Goal: Task Accomplishment & Management: Complete application form

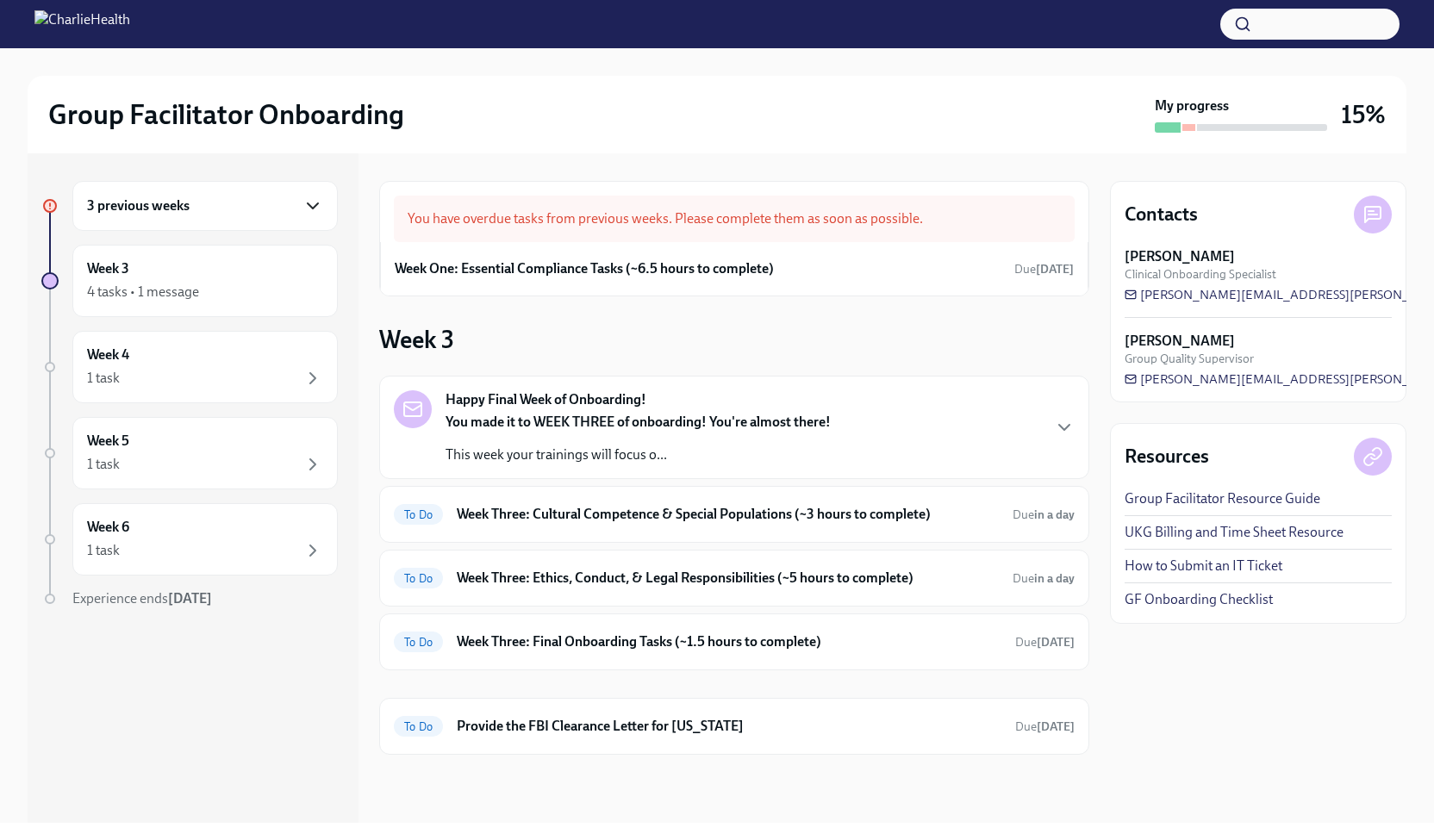
click at [320, 202] on icon "button" at bounding box center [312, 205] width 21 height 21
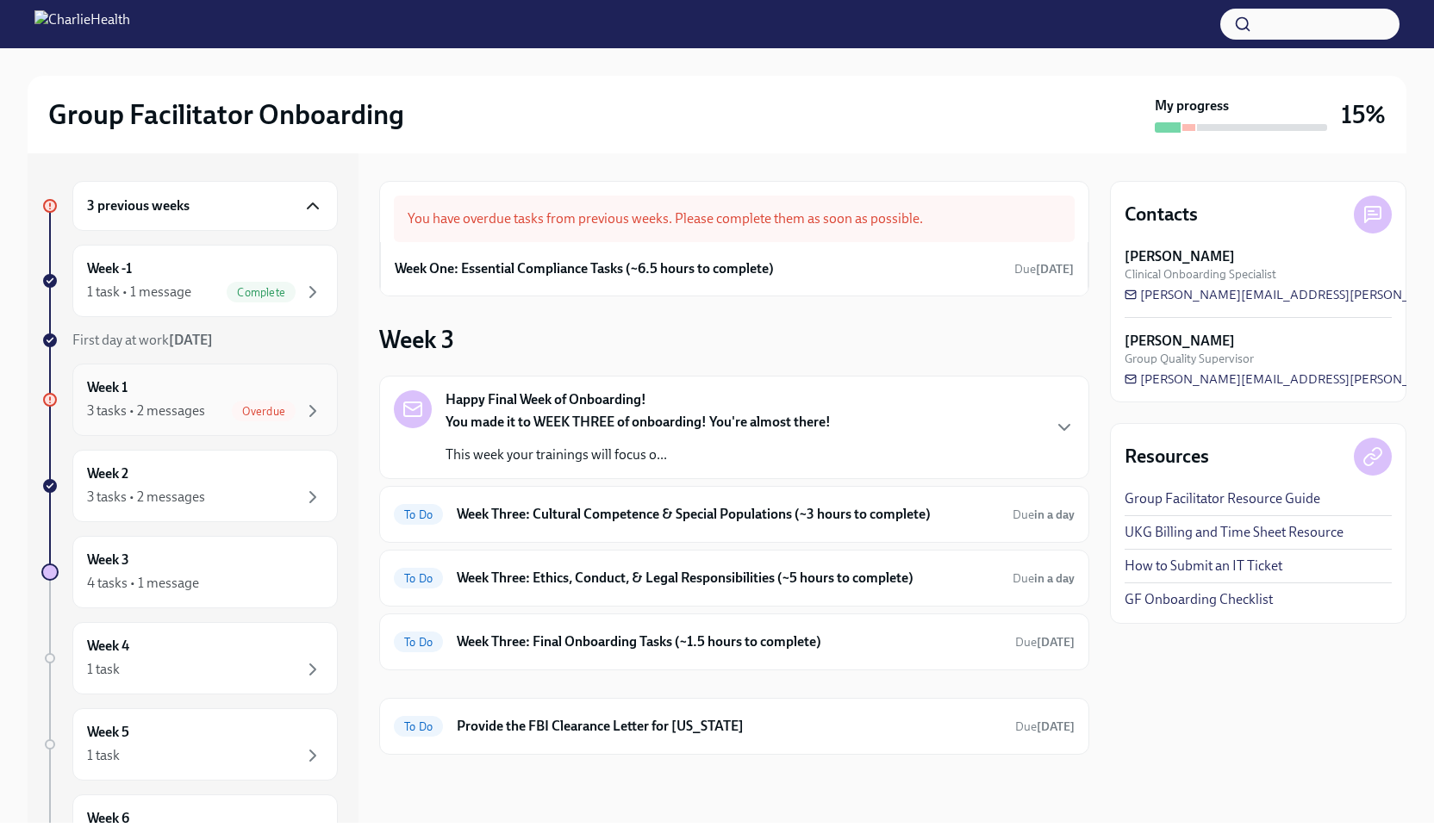
click at [191, 383] on div "Week 1 3 tasks • 2 messages Overdue" at bounding box center [205, 399] width 236 height 43
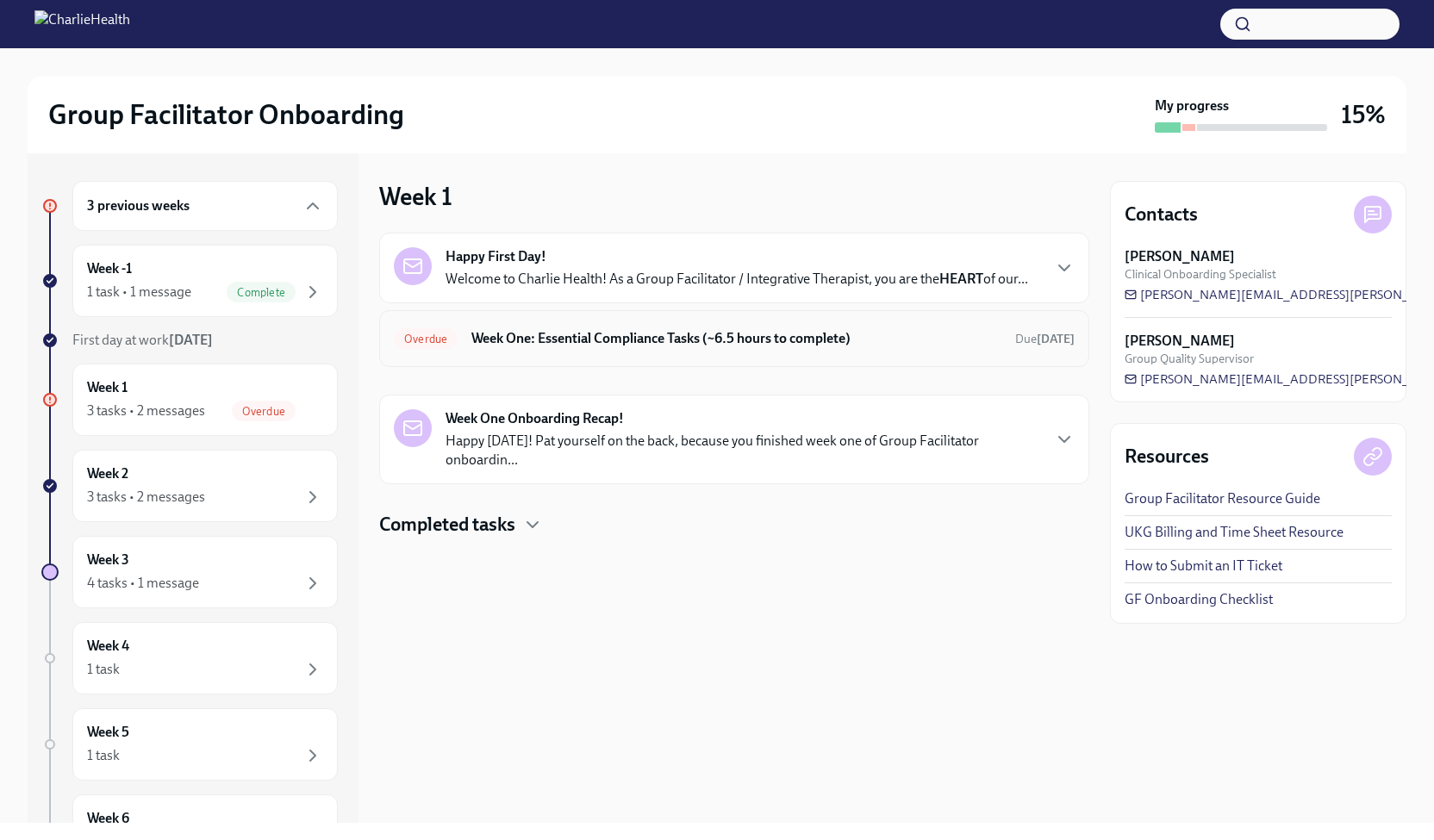
click at [926, 342] on h6 "Week One: Essential Compliance Tasks (~6.5 hours to complete)" at bounding box center [737, 338] width 530 height 19
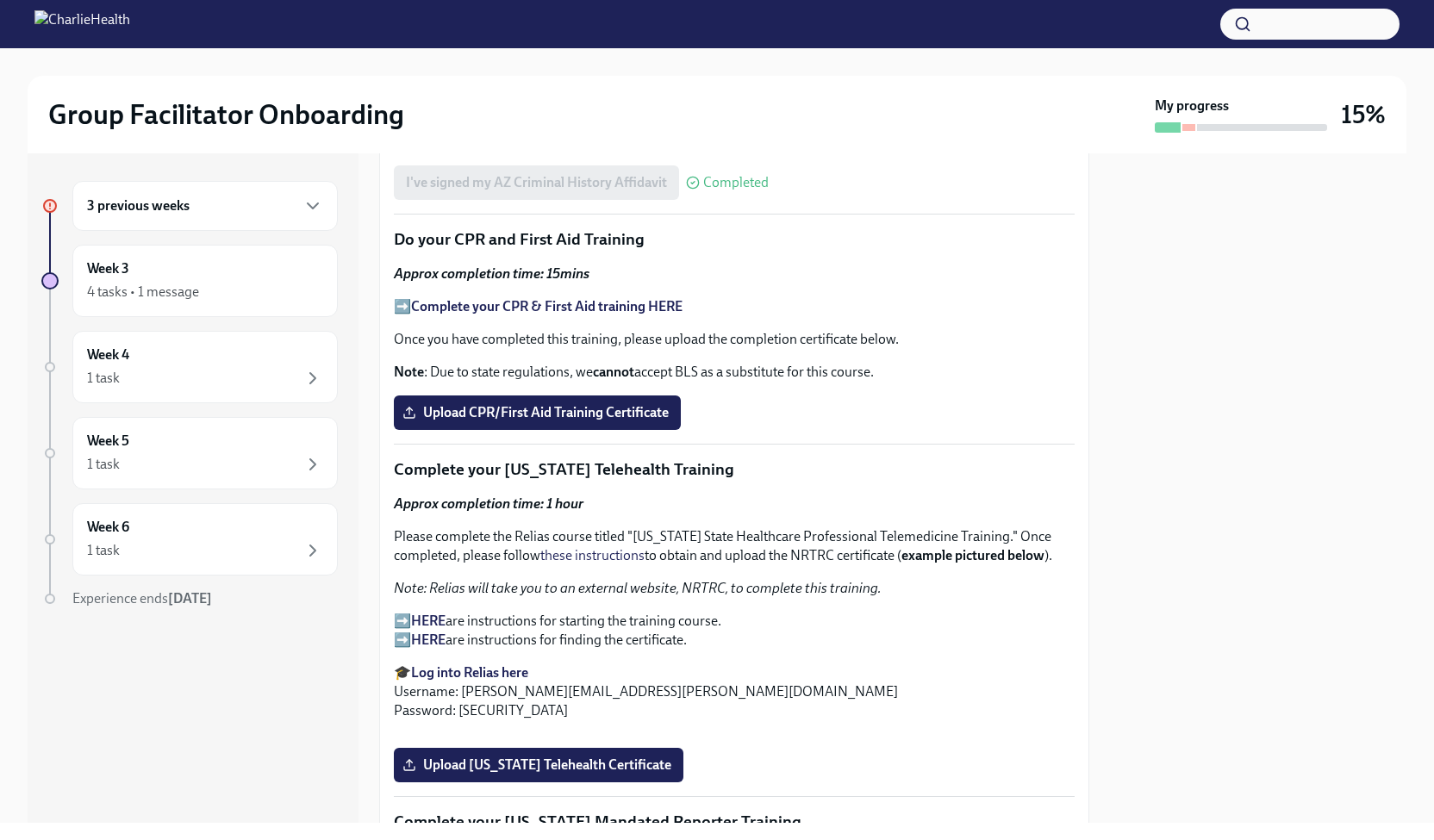
scroll to position [2280, 0]
click at [503, 314] on strong "Complete your CPR & First Aid training HERE" at bounding box center [547, 305] width 271 height 16
click at [558, 421] on span "Upload CPR/First Aid Training Certificate" at bounding box center [537, 411] width 263 height 17
click at [0, 0] on input "Upload CPR/First Aid Training Certificate" at bounding box center [0, 0] width 0 height 0
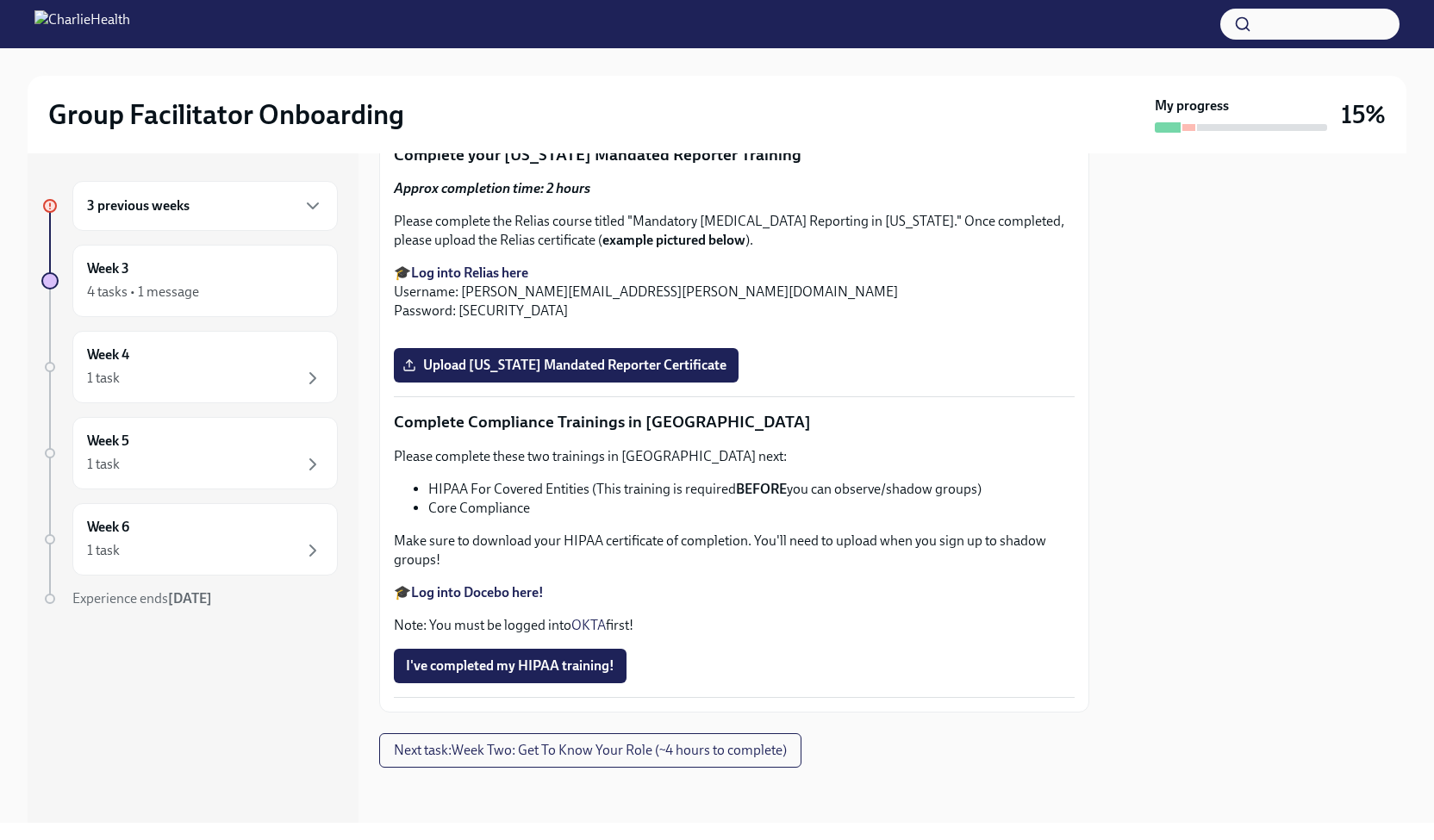
scroll to position [3743, 0]
click at [316, 200] on icon "button" at bounding box center [312, 205] width 21 height 21
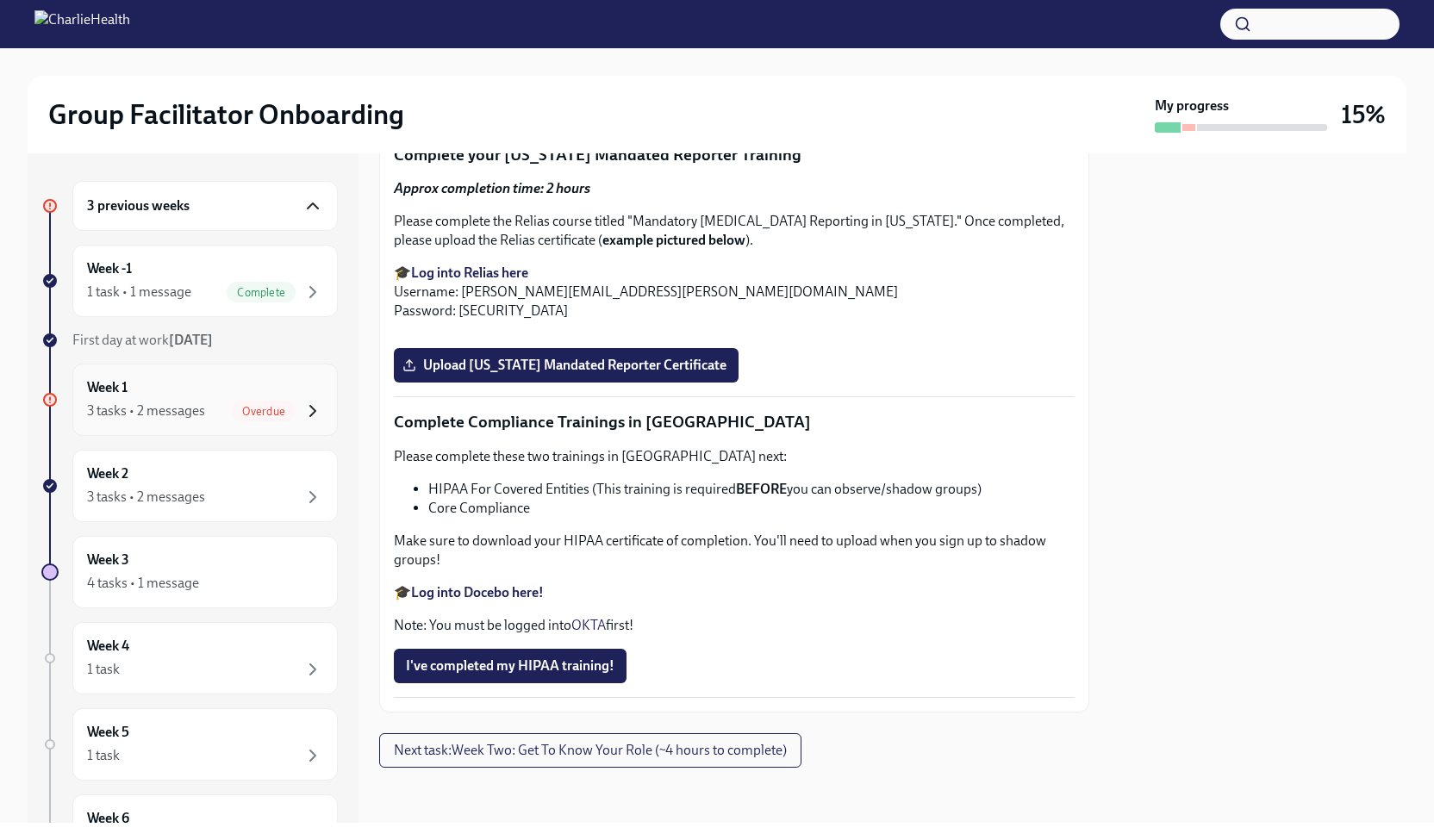
click at [310, 415] on icon "button" at bounding box center [313, 411] width 5 height 11
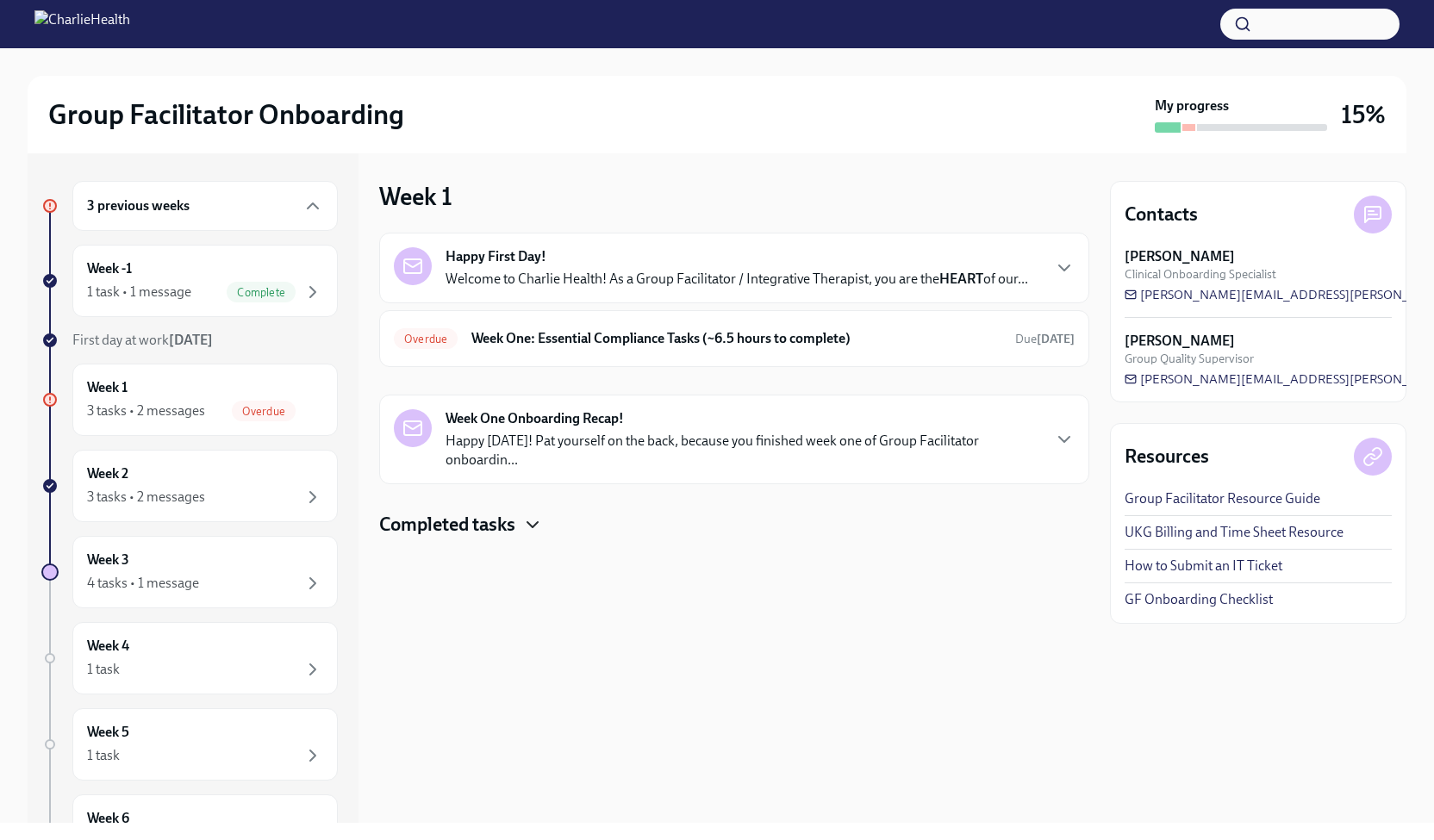
click at [531, 518] on icon "button" at bounding box center [532, 524] width 21 height 21
click at [193, 399] on div "Week 1 3 tasks • 2 messages Overdue" at bounding box center [205, 399] width 236 height 43
click at [197, 401] on div "3 tasks • 2 messages" at bounding box center [146, 410] width 118 height 19
click at [656, 339] on h6 "Week One: Essential Compliance Tasks (~6.5 hours to complete)" at bounding box center [737, 338] width 530 height 19
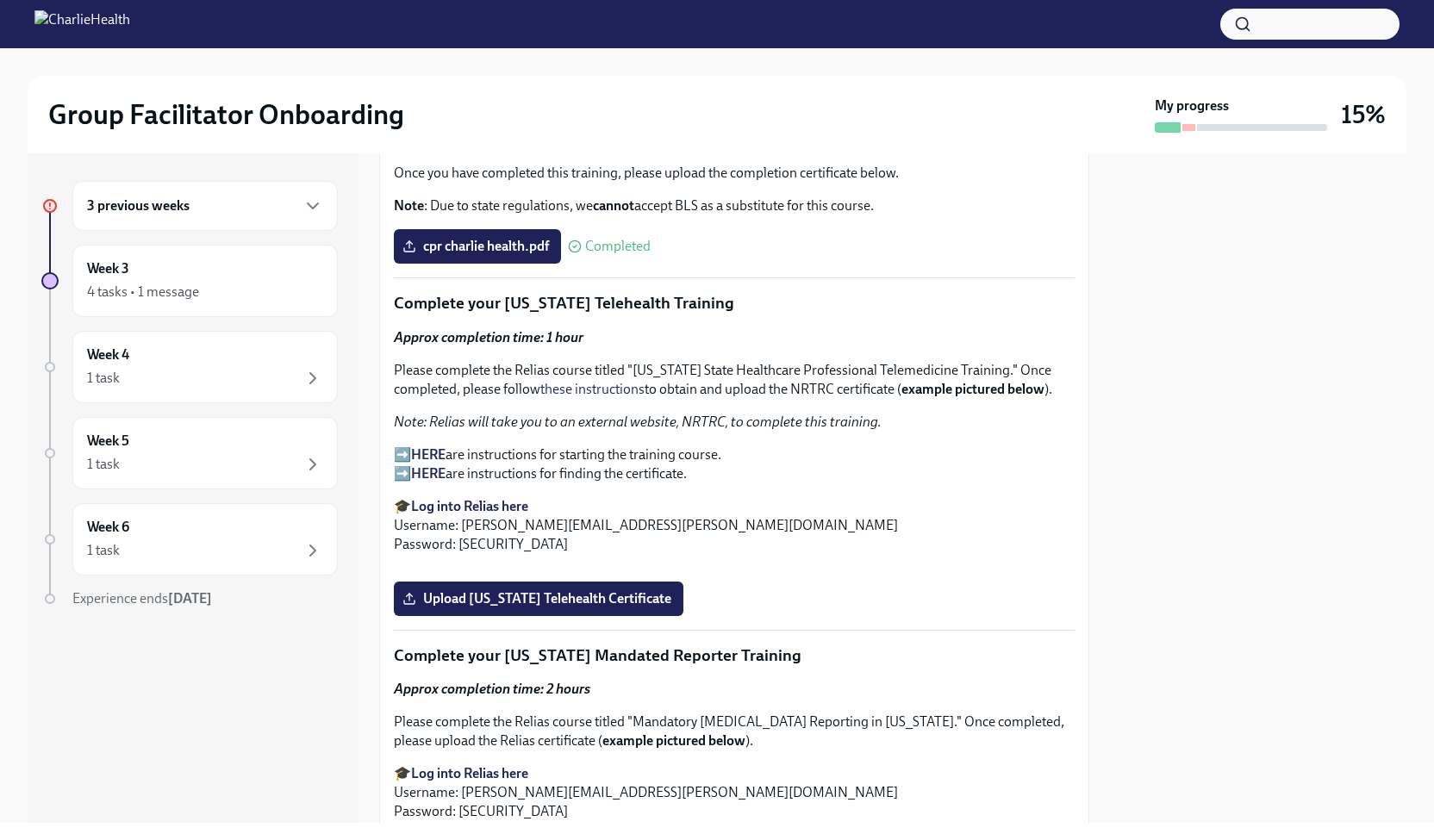
scroll to position [2445, 0]
click at [431, 464] on strong "HERE" at bounding box center [428, 456] width 35 height 16
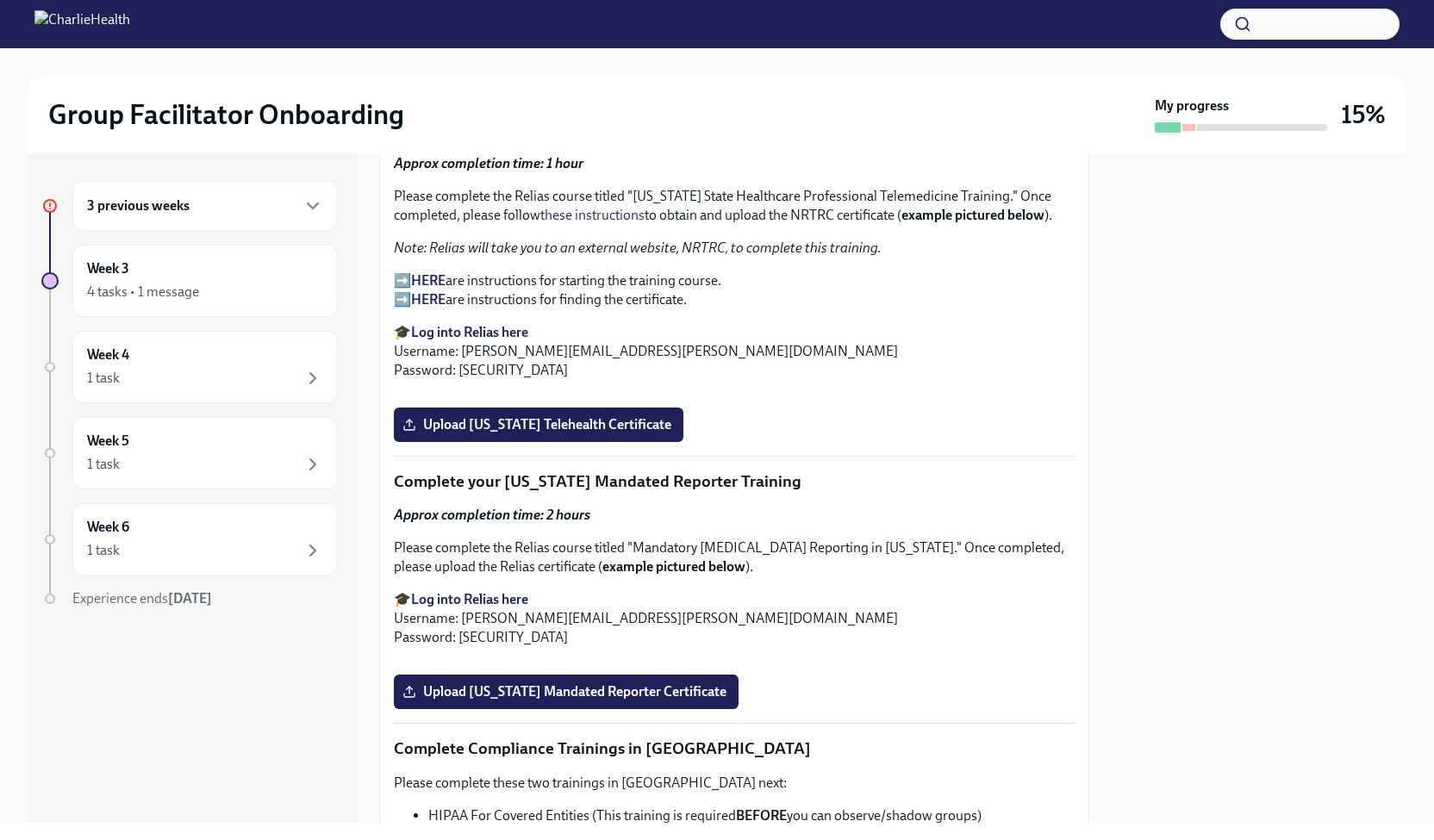
scroll to position [2621, 0]
click at [507, 340] on strong "Log into Relias here" at bounding box center [469, 331] width 117 height 16
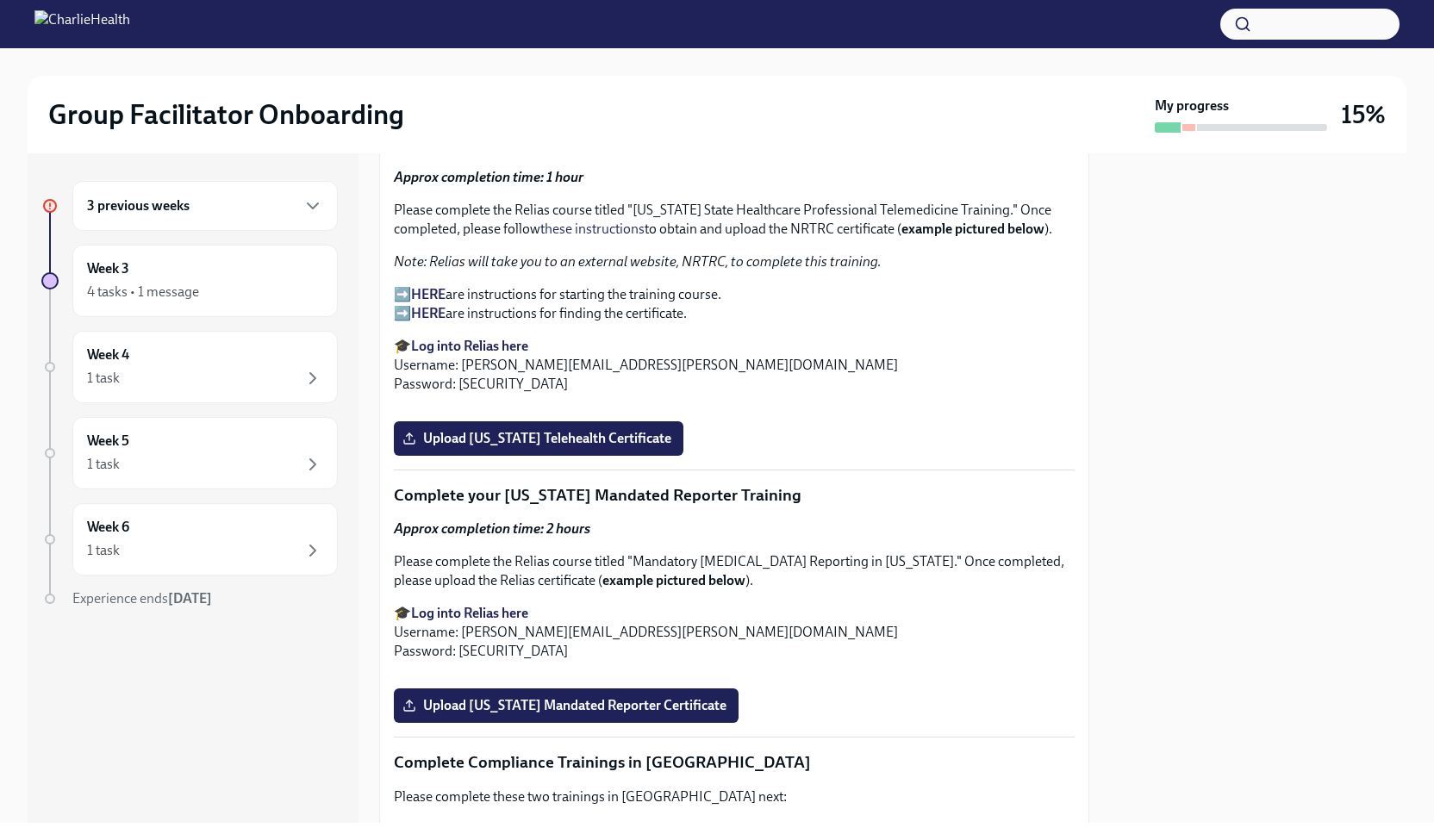
scroll to position [2598, 0]
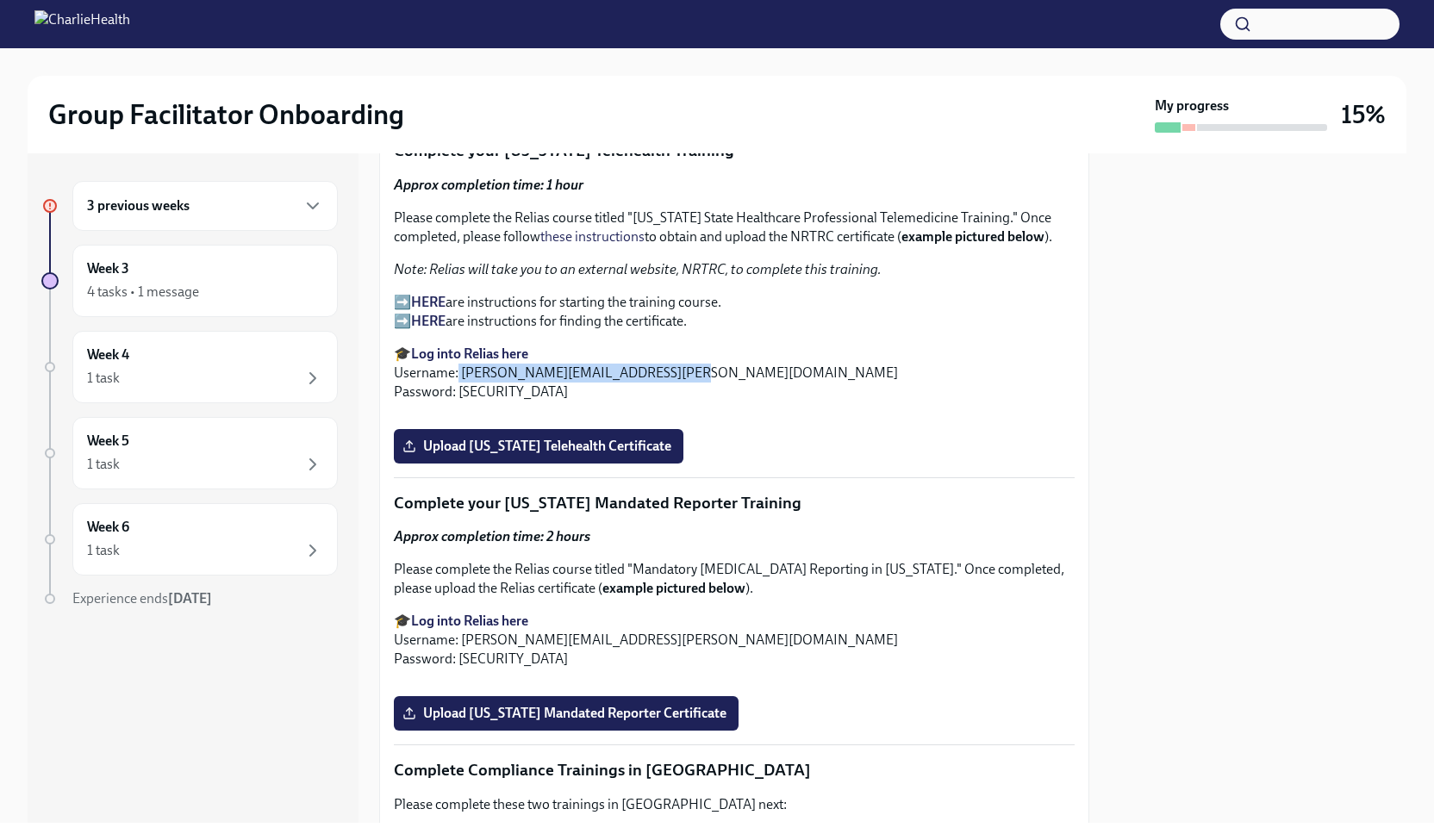
drag, startPoint x: 665, startPoint y: 402, endPoint x: 457, endPoint y: 401, distance: 208.0
click at [457, 401] on p "🎓 Log into Relias here Username: [PERSON_NAME][EMAIL_ADDRESS][PERSON_NAME][DOMA…" at bounding box center [735, 374] width 681 height 57
copy p "[PERSON_NAME][EMAIL_ADDRESS][PERSON_NAME][DOMAIN_NAME]"
click at [497, 362] on strong "Log into Relias here" at bounding box center [469, 354] width 117 height 16
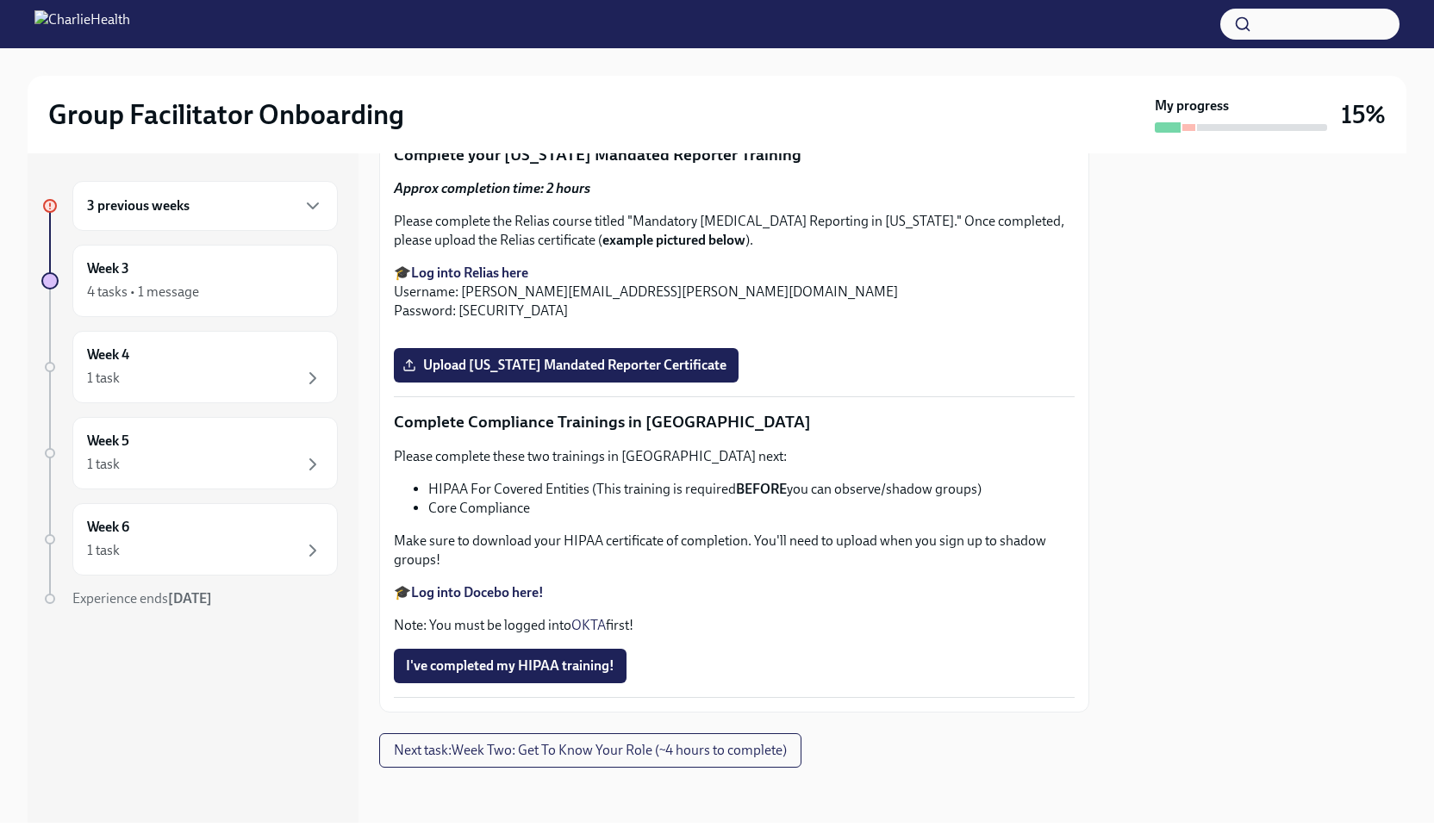
scroll to position [3093, 0]
click at [604, 107] on span "Upload [US_STATE] Telehealth Certificate" at bounding box center [539, 98] width 266 height 17
click at [0, 0] on input "Upload [US_STATE] Telehealth Certificate" at bounding box center [0, 0] width 0 height 0
click at [565, 334] on button "Zoom image" at bounding box center [735, 334] width 681 height 0
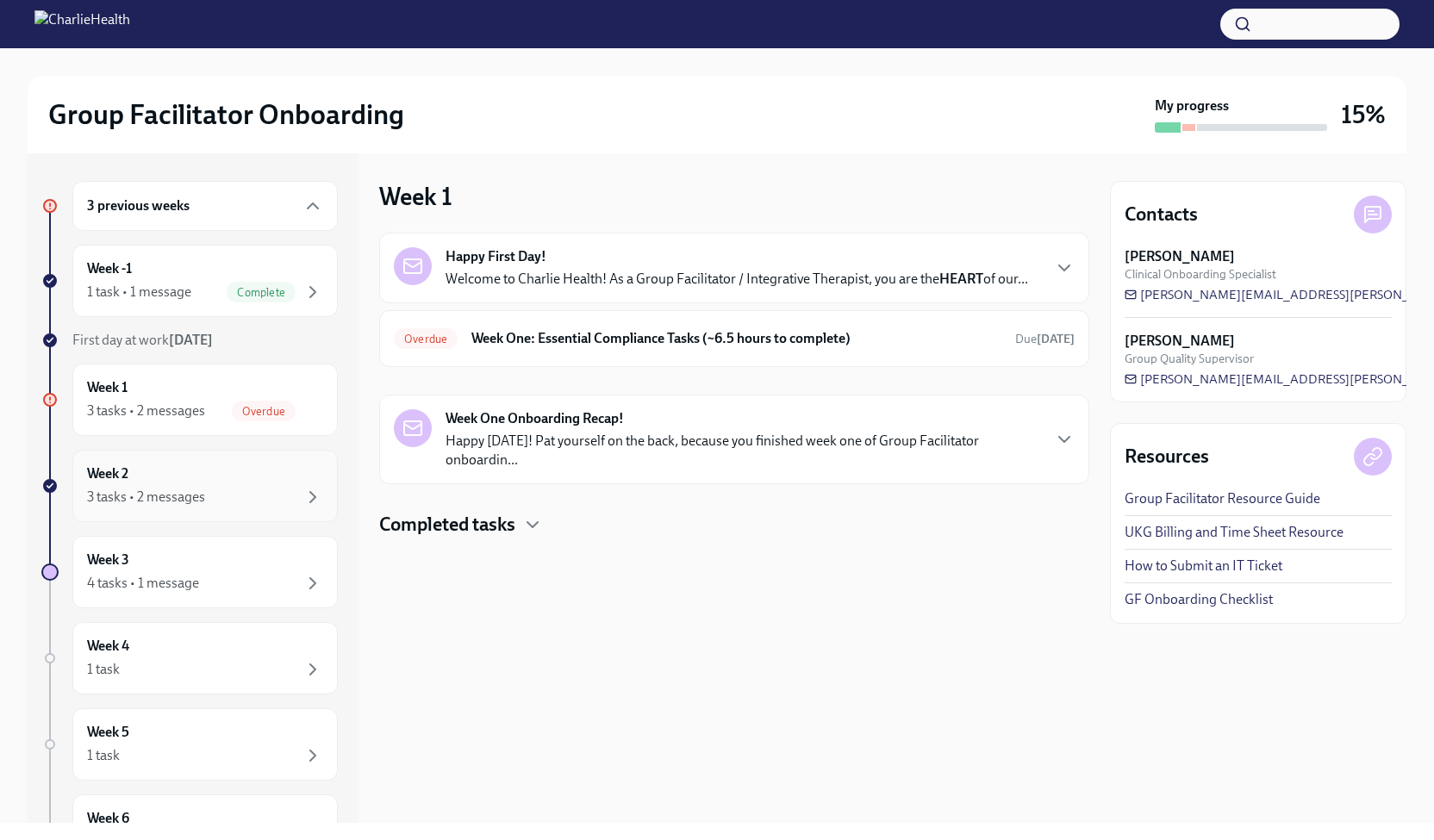
click at [142, 459] on div "Week 2 3 tasks • 2 messages" at bounding box center [205, 486] width 266 height 72
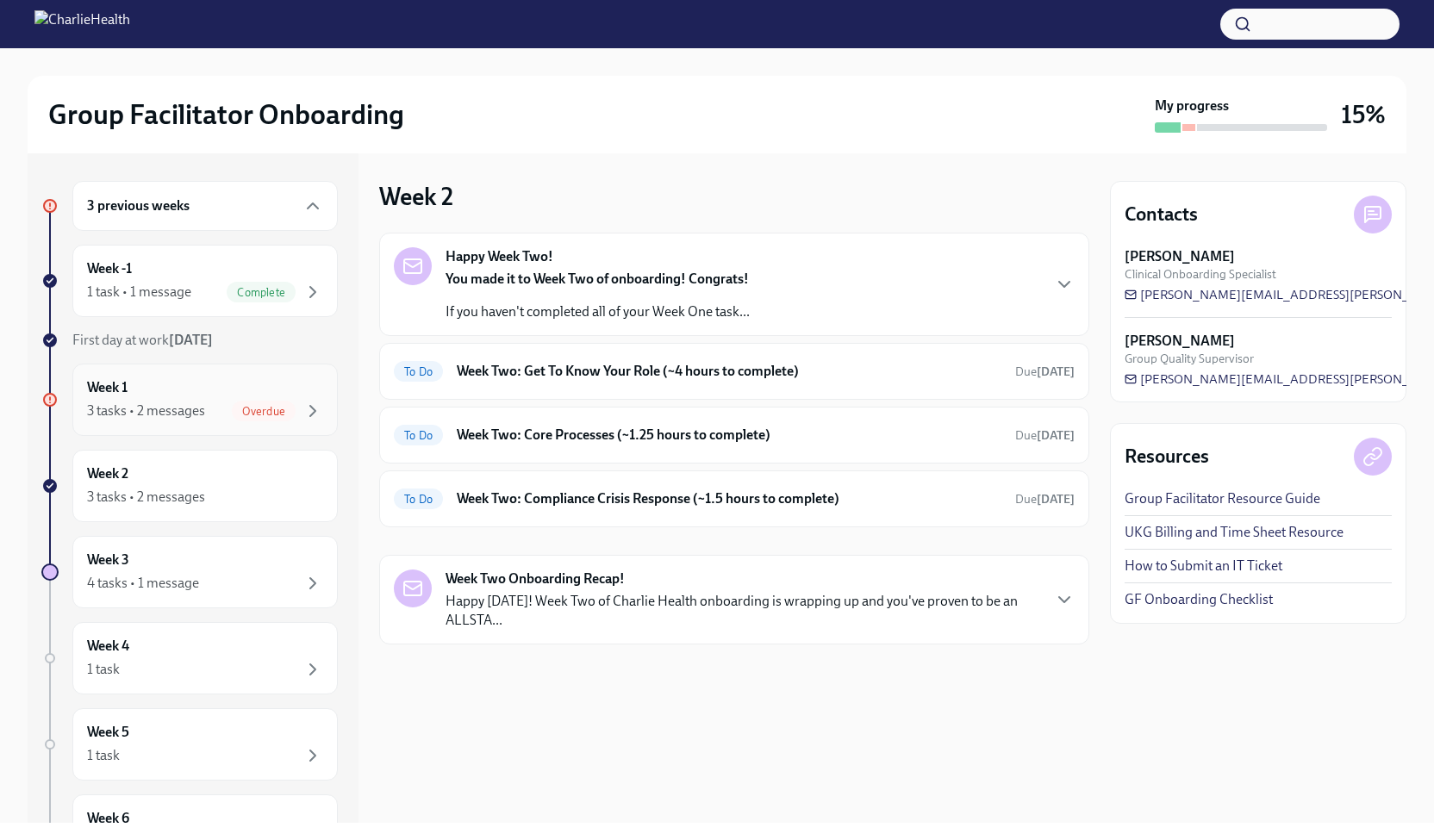
click at [169, 387] on div "Week 1 3 tasks • 2 messages Overdue" at bounding box center [205, 399] width 236 height 43
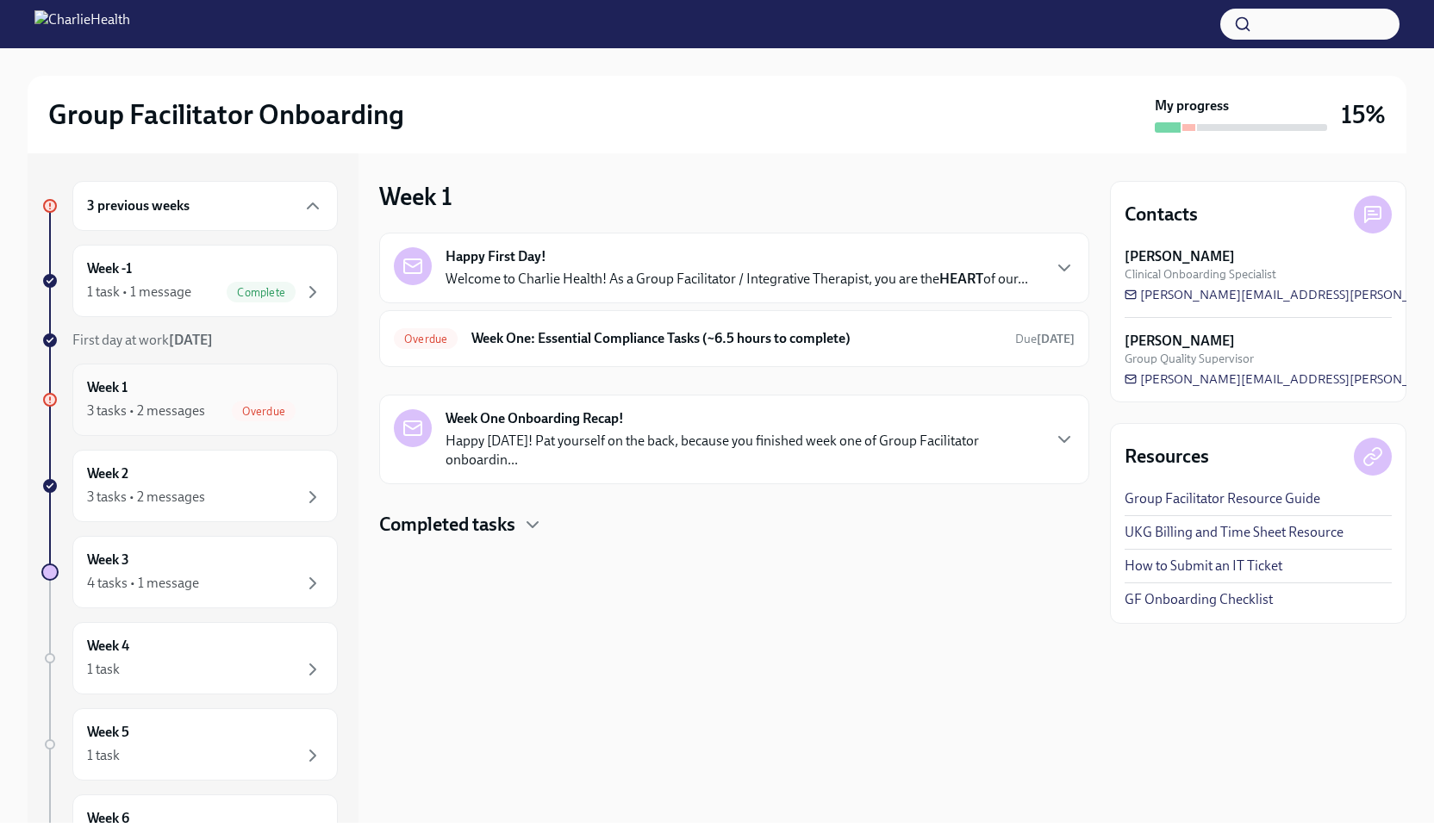
click at [302, 402] on icon "button" at bounding box center [312, 410] width 21 height 21
click at [869, 340] on h6 "Week One: Essential Compliance Tasks (~6.5 hours to complete)" at bounding box center [737, 338] width 530 height 19
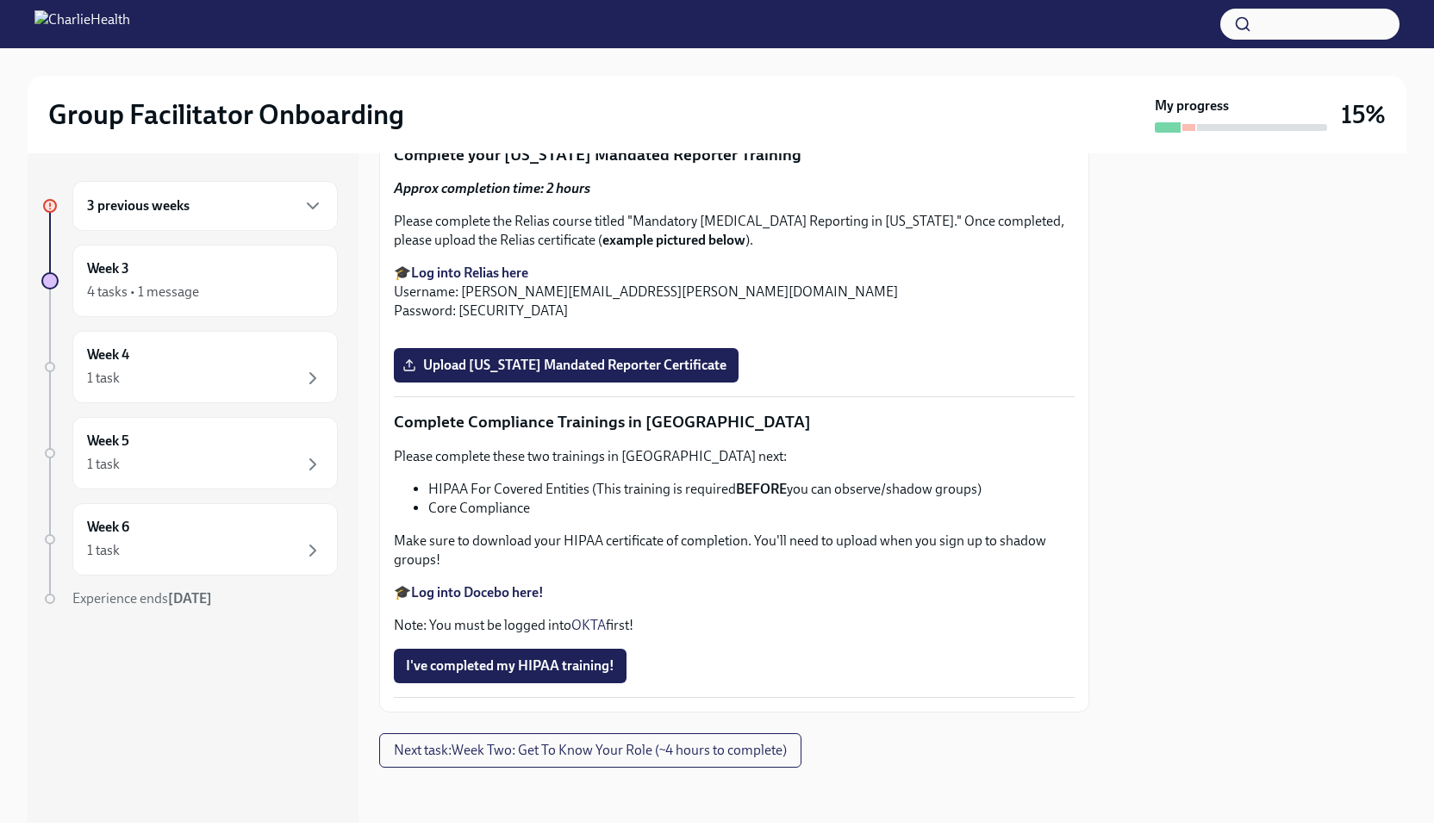
scroll to position [3432, 0]
click at [487, 281] on strong "Log into Relias here" at bounding box center [469, 273] width 117 height 16
click at [502, 596] on strong "Log into Docebo here!" at bounding box center [477, 592] width 133 height 16
click at [532, 664] on span "I've completed my HIPAA training!" at bounding box center [510, 665] width 209 height 17
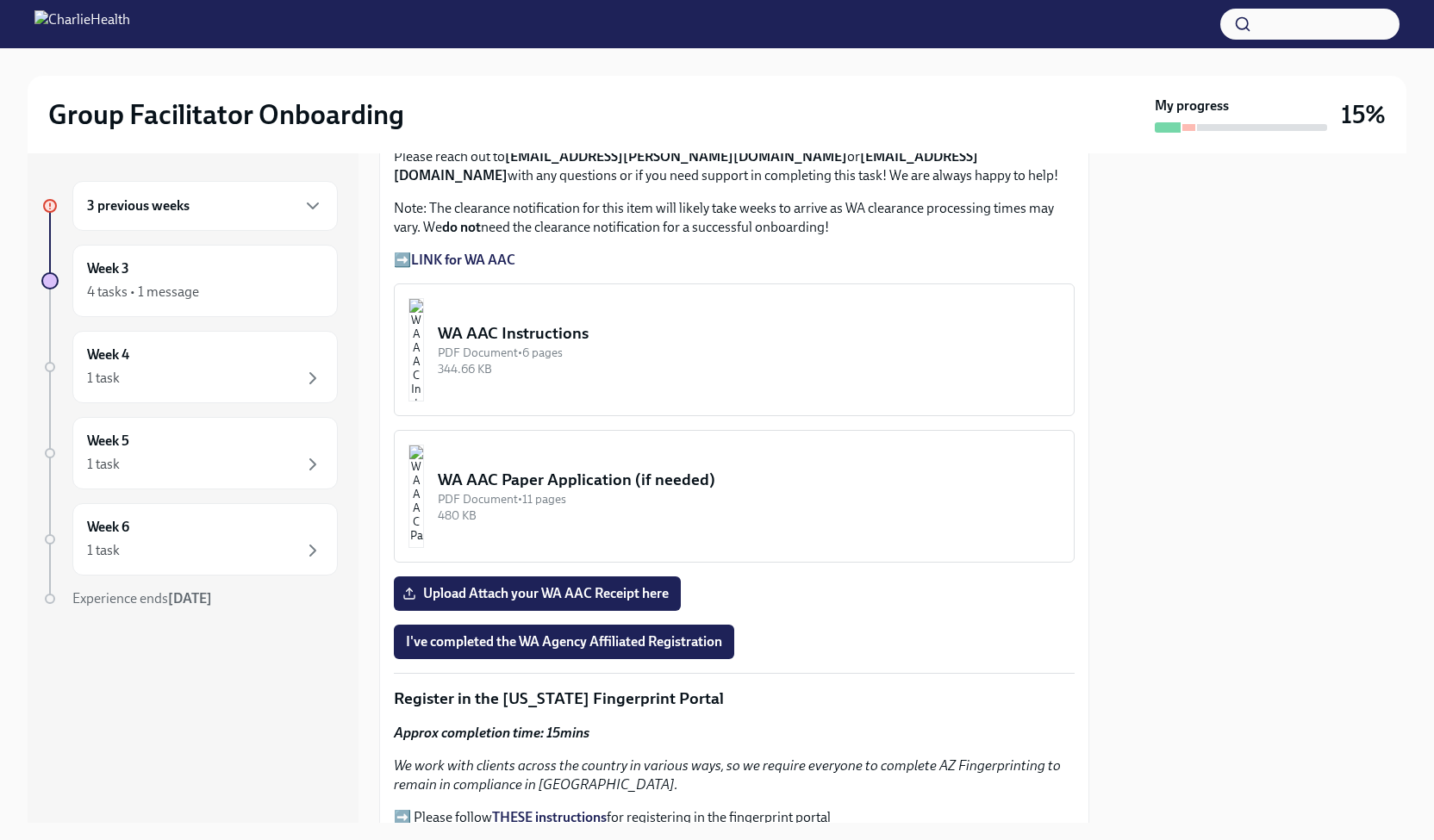
scroll to position [1341, 0]
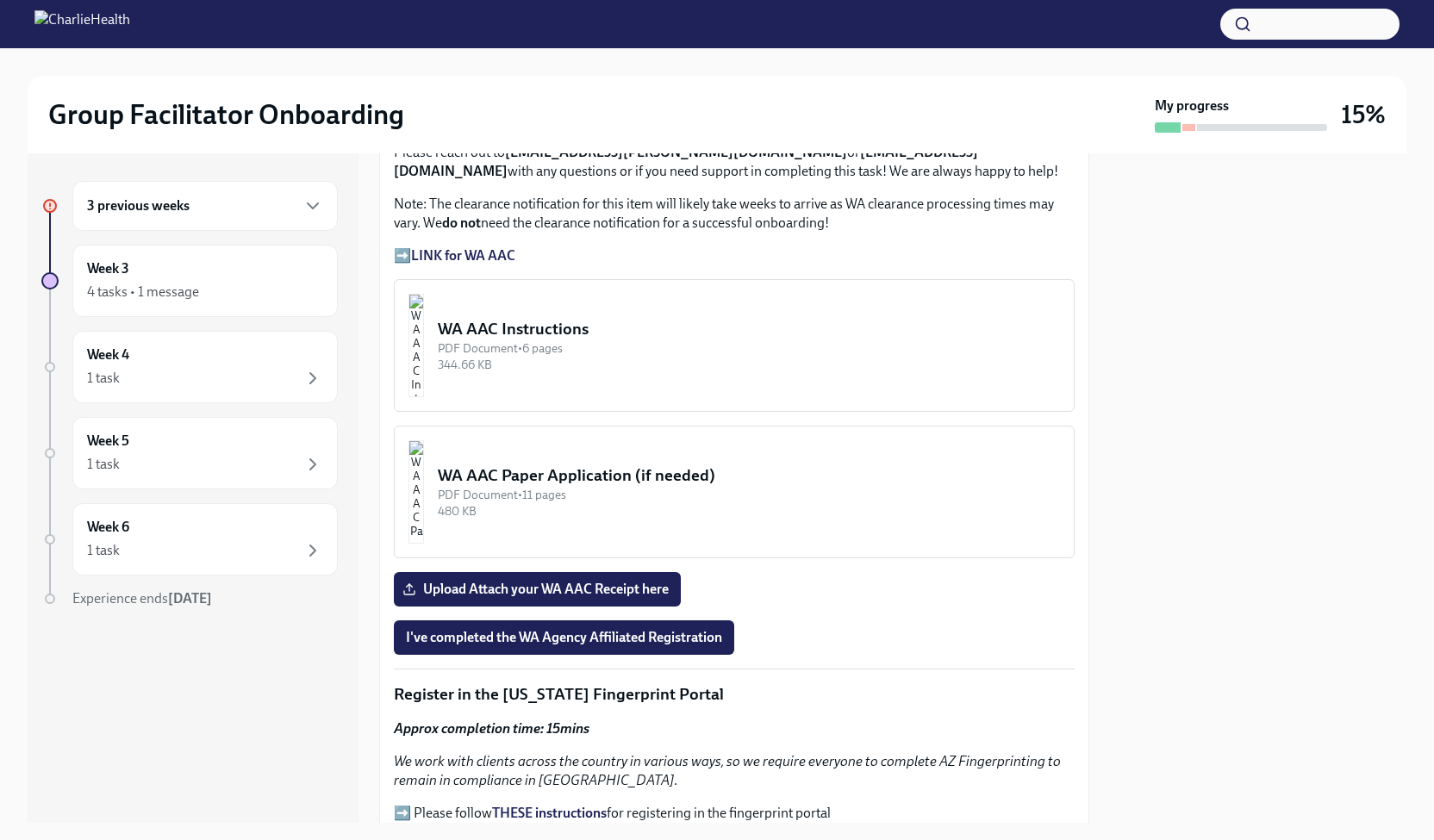
click at [584, 341] on div "WA AAC Instructions" at bounding box center [749, 329] width 622 height 22
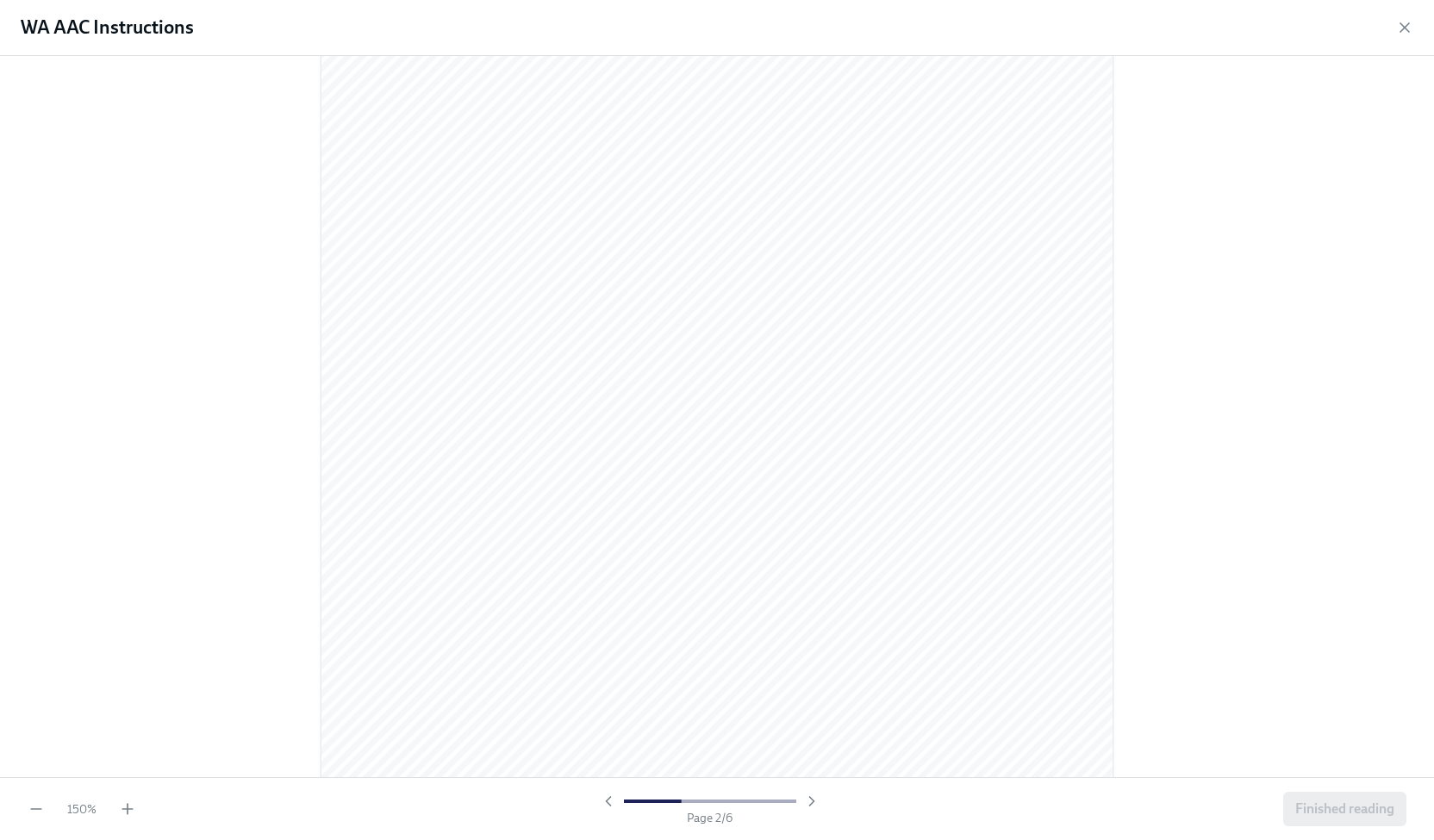
scroll to position [1376, 0]
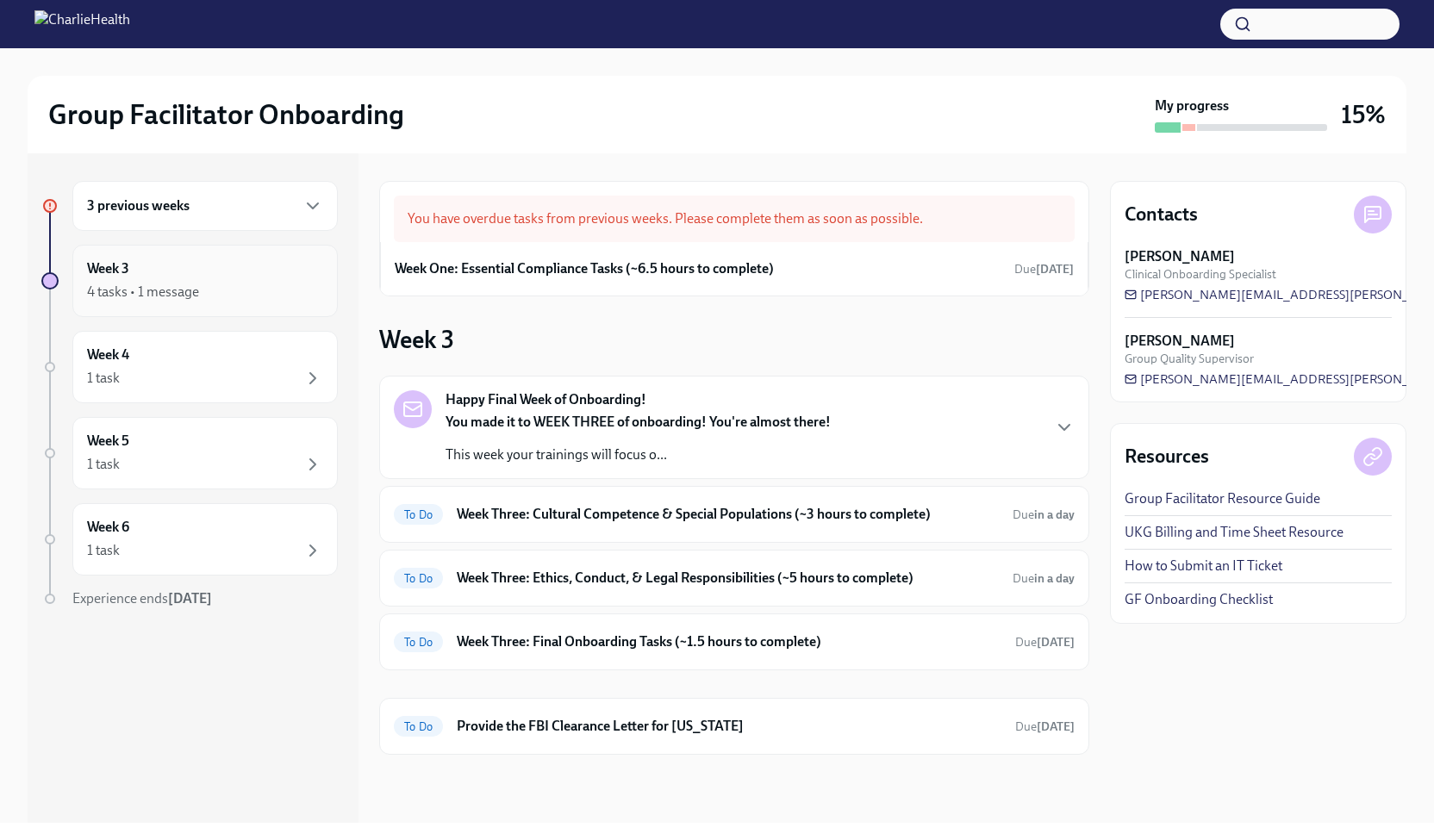
click at [251, 299] on div "4 tasks • 1 message" at bounding box center [205, 292] width 236 height 21
click at [141, 276] on div "Week 3 4 tasks • 1 message" at bounding box center [205, 281] width 236 height 43
click at [643, 513] on h6 "Week Three: Cultural Competence & Special Populations (~3 hours to complete)" at bounding box center [728, 514] width 542 height 19
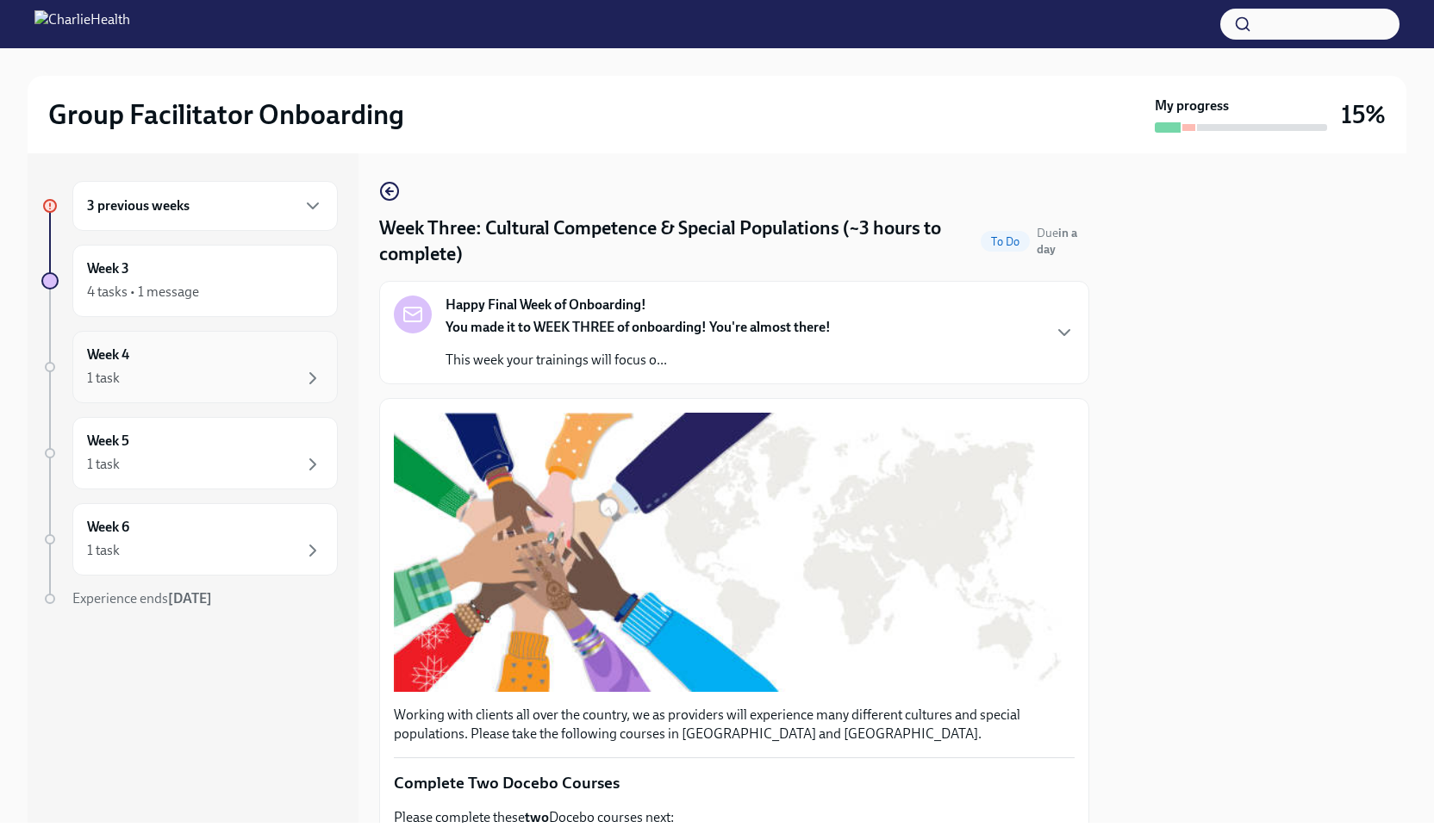
click at [198, 368] on div "1 task" at bounding box center [205, 378] width 236 height 21
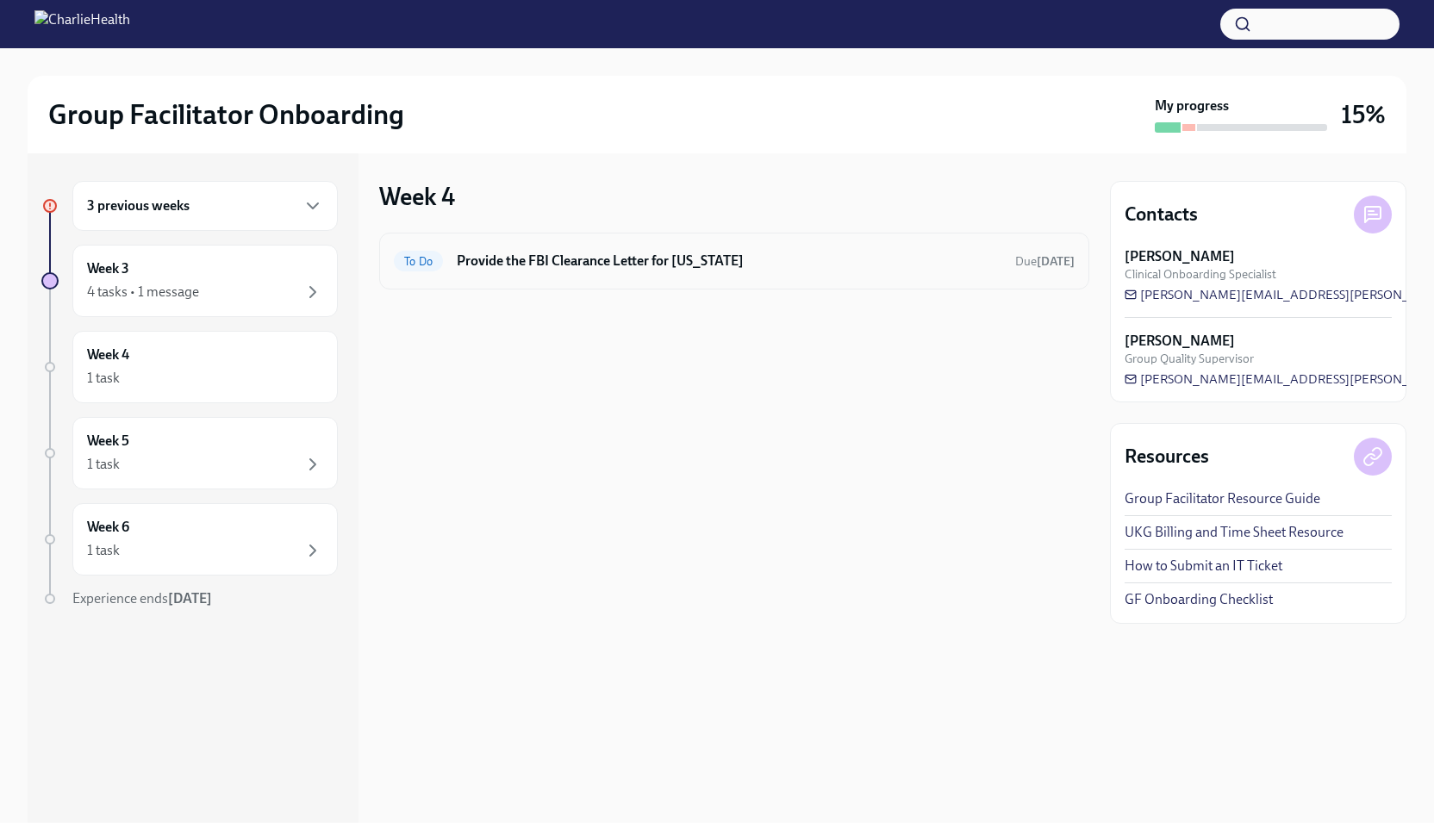
click at [845, 254] on h6 "Provide the FBI Clearance Letter for [US_STATE]" at bounding box center [729, 260] width 545 height 19
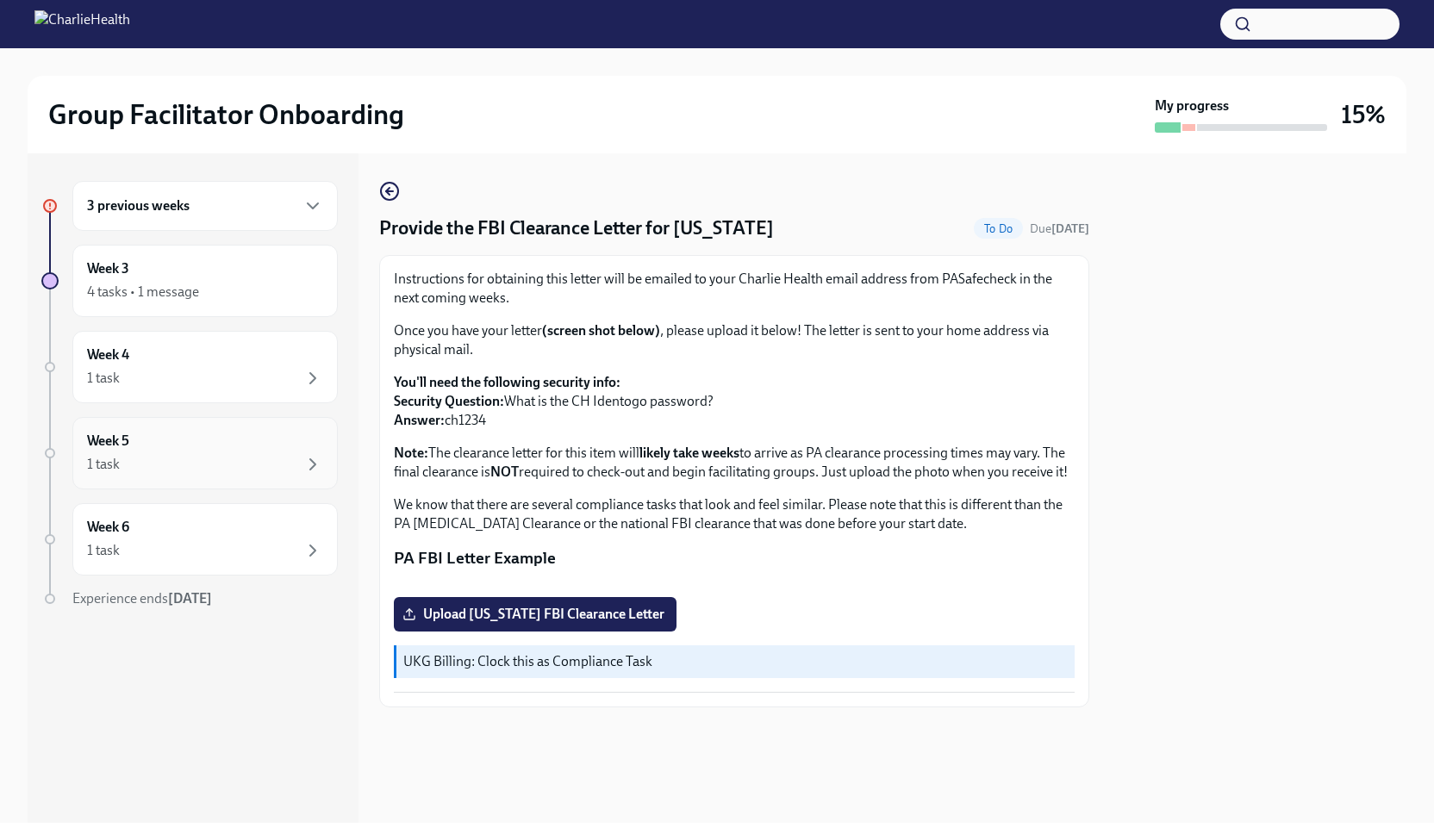
click at [203, 468] on div "1 task" at bounding box center [205, 464] width 236 height 21
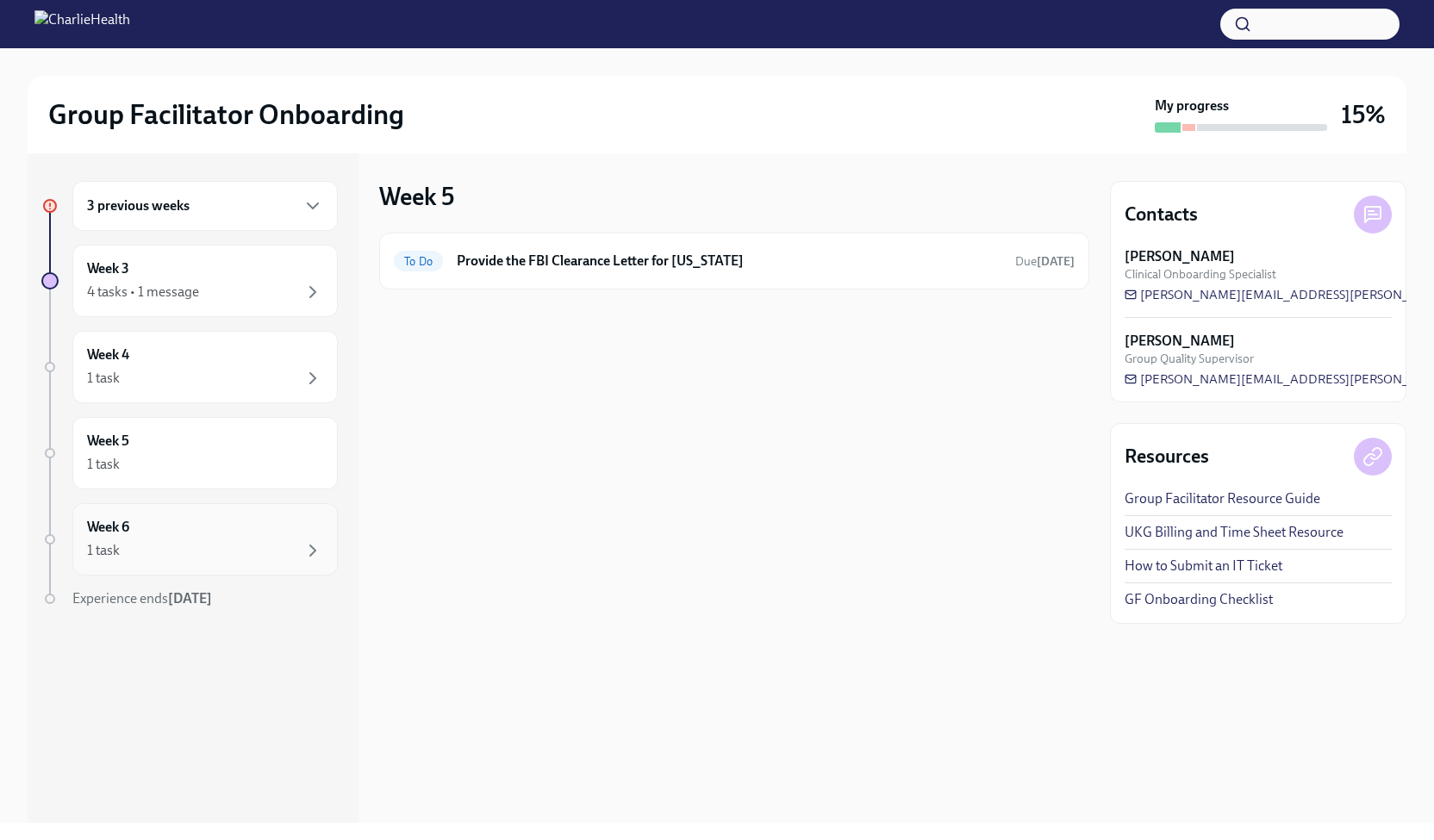
click at [156, 552] on div "1 task" at bounding box center [205, 550] width 236 height 21
click at [205, 484] on div "Week 5 1 task" at bounding box center [205, 453] width 266 height 72
click at [206, 466] on div "1 task" at bounding box center [205, 464] width 236 height 21
click at [205, 544] on div "1 task" at bounding box center [205, 550] width 236 height 21
click at [241, 454] on div "1 task" at bounding box center [205, 464] width 236 height 21
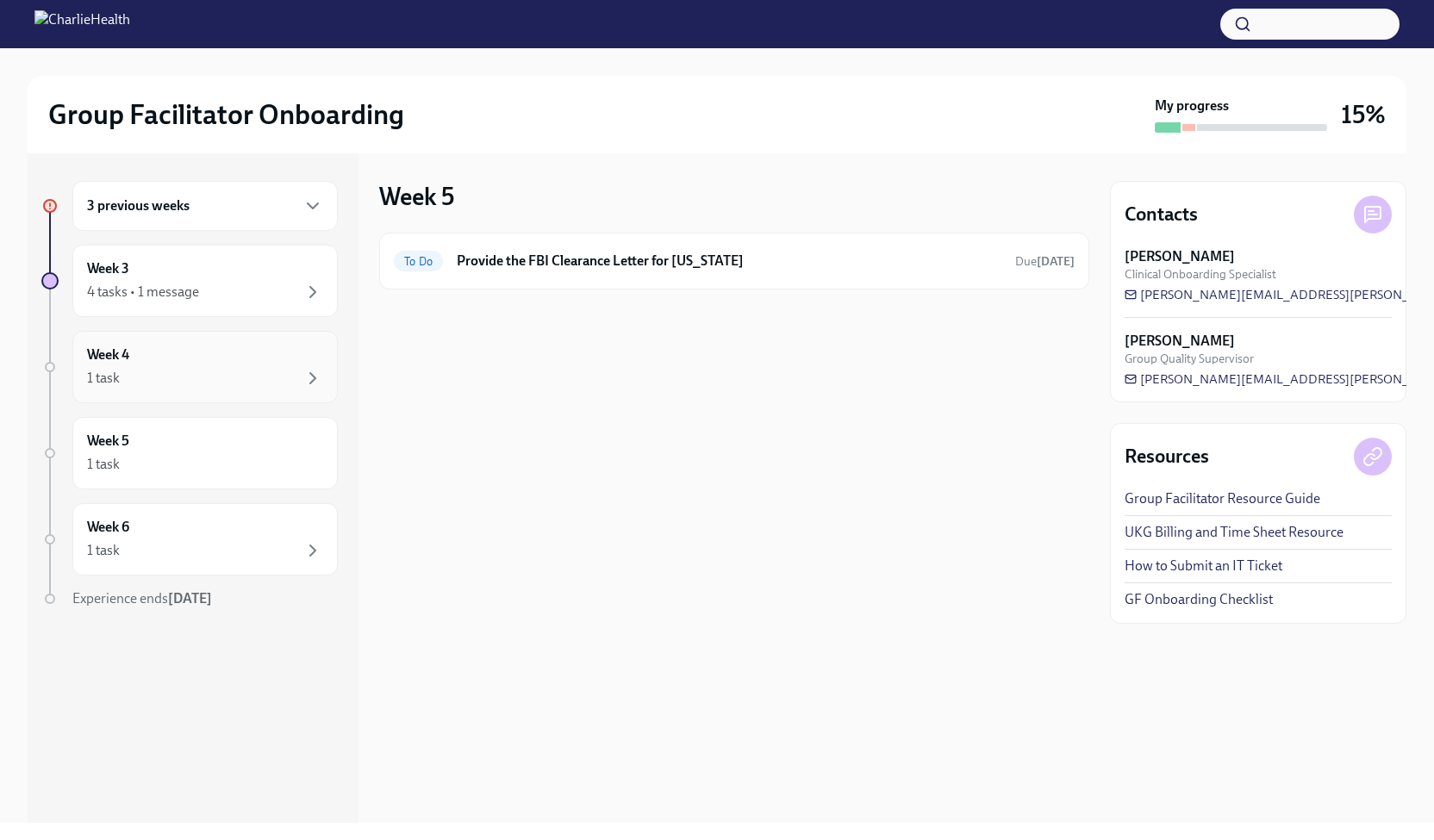
click at [251, 378] on div "1 task" at bounding box center [205, 378] width 236 height 21
click at [255, 256] on div "Week 3 4 tasks • 1 message" at bounding box center [205, 280] width 266 height 72
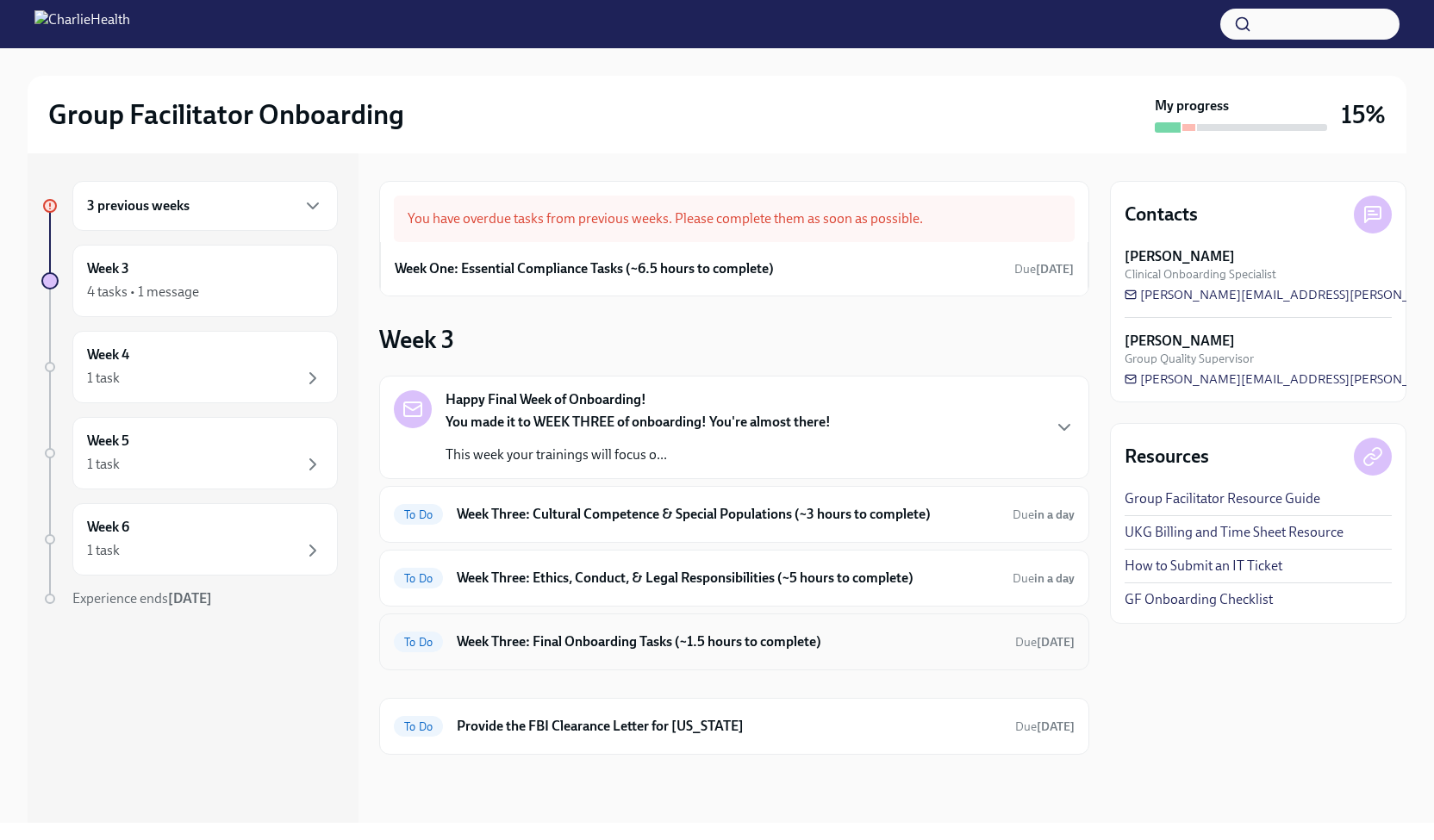
click at [827, 645] on h6 "Week Three: Final Onboarding Tasks (~1.5 hours to complete)" at bounding box center [729, 641] width 545 height 19
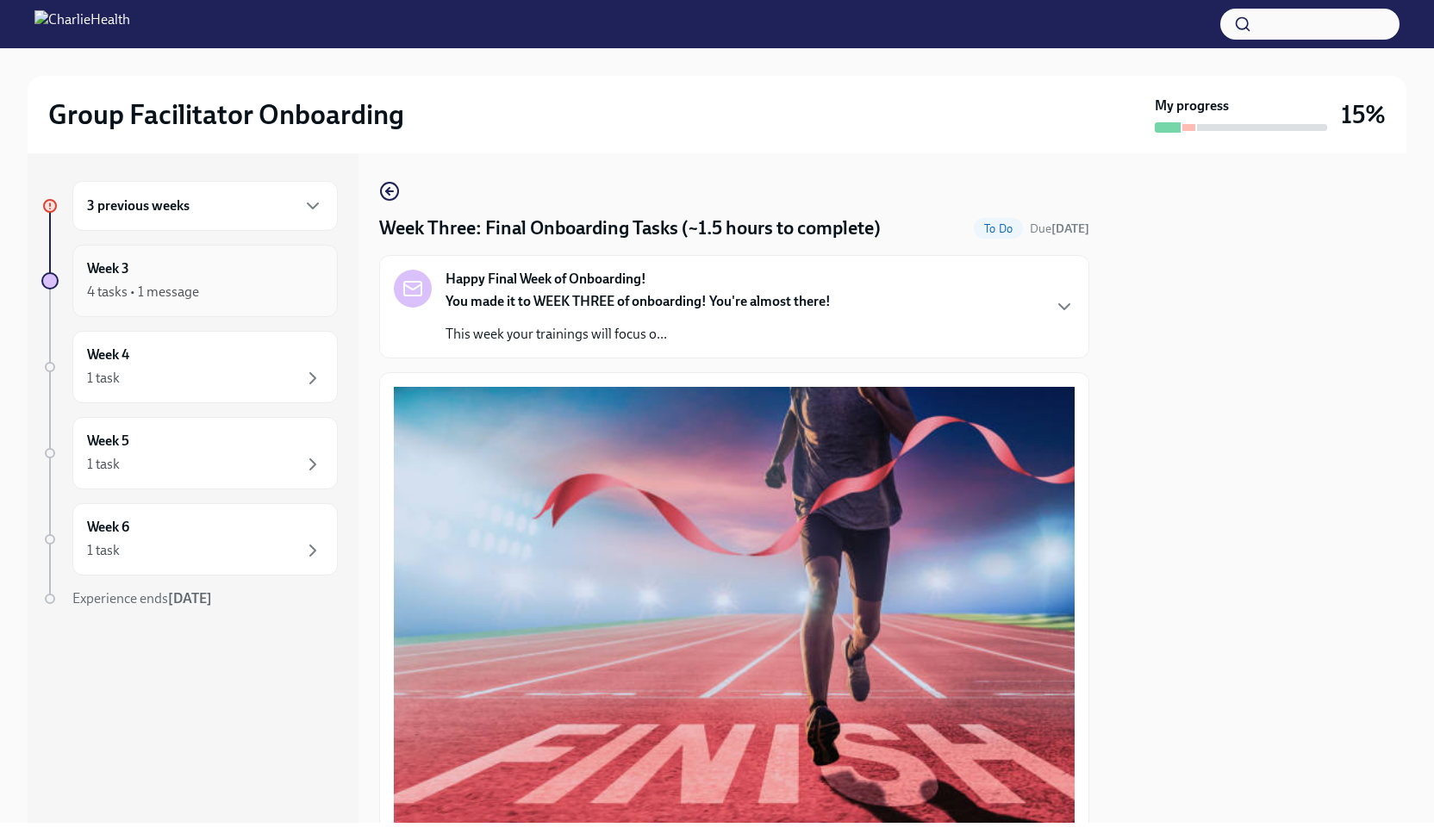
click at [172, 296] on div "4 tasks • 1 message" at bounding box center [144, 292] width 112 height 19
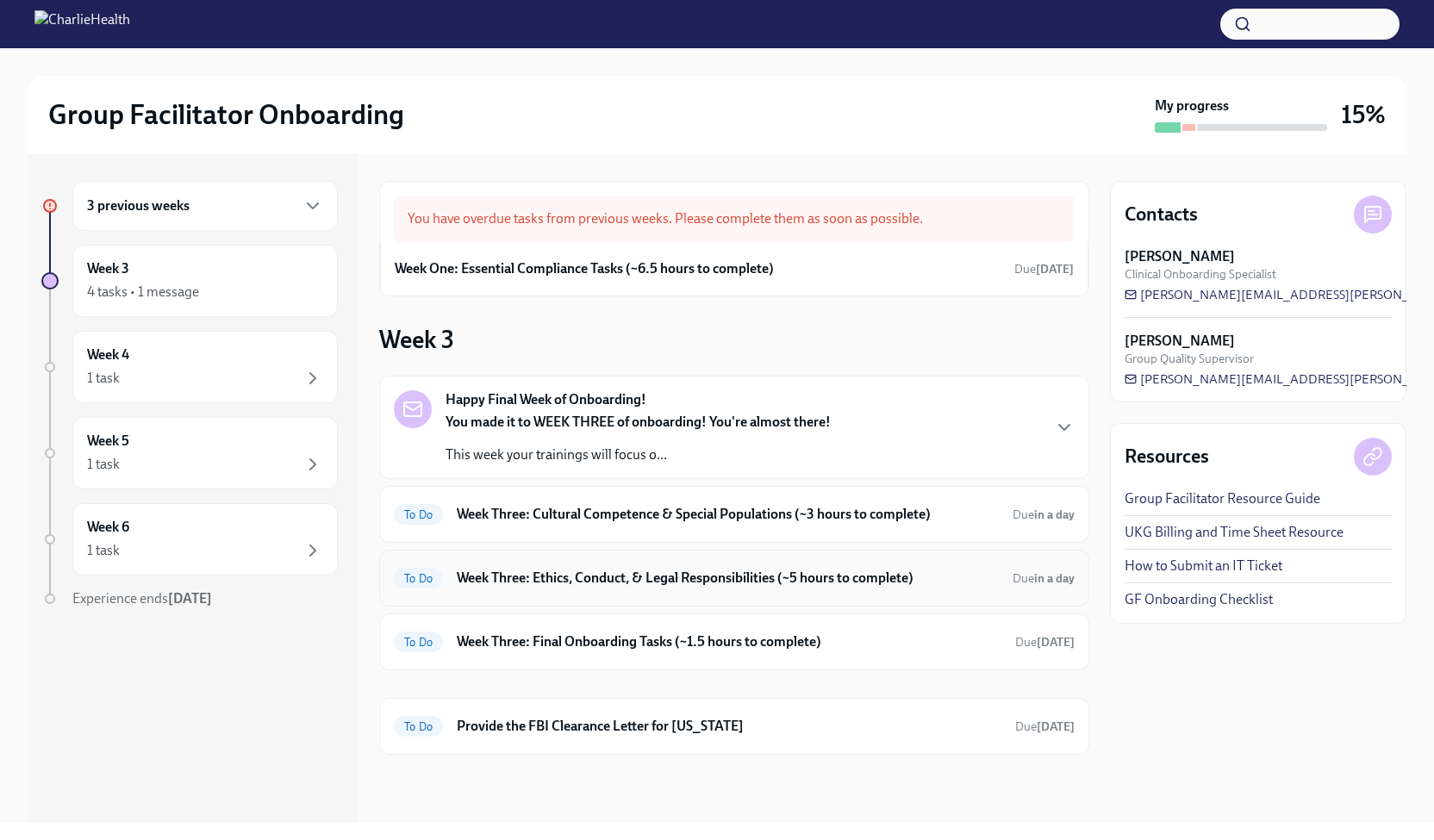
click at [833, 577] on h6 "Week Three: Ethics, Conduct, & Legal Responsibilities (~5 hours to complete)" at bounding box center [728, 578] width 542 height 19
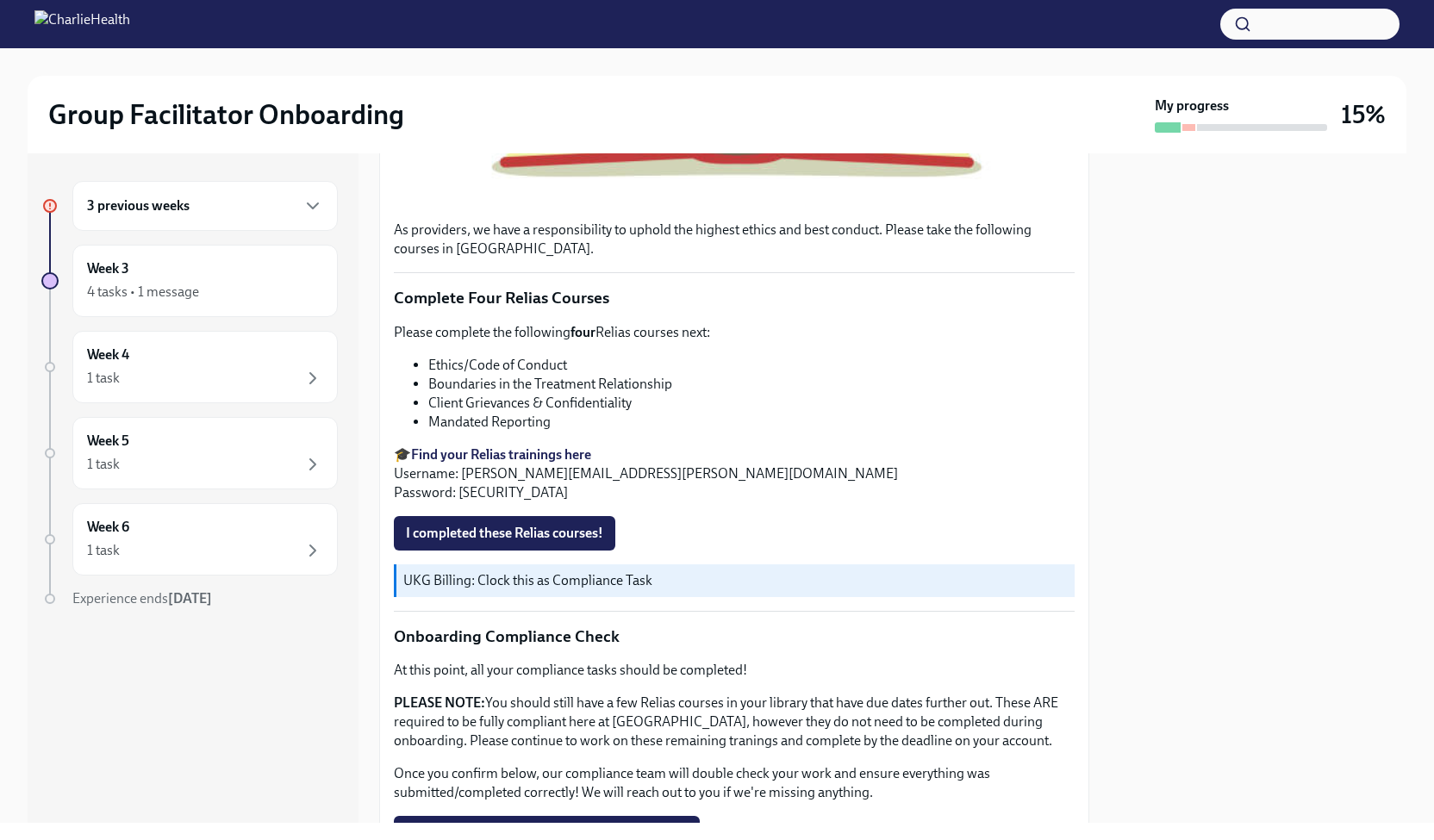
scroll to position [844, 0]
